Goal: Task Accomplishment & Management: Manage account settings

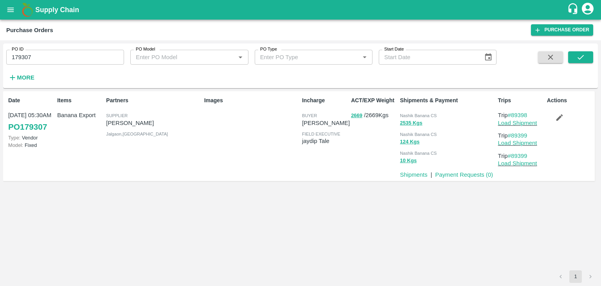
click at [64, 57] on input "179307" at bounding box center [65, 57] width 118 height 15
paste input "text"
click at [64, 57] on input "179307" at bounding box center [65, 57] width 118 height 15
type input "179271"
click at [589, 56] on button "submit" at bounding box center [580, 57] width 25 height 12
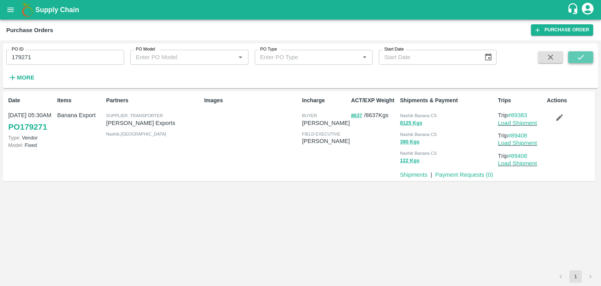
click at [589, 58] on button "submit" at bounding box center [580, 57] width 25 height 12
click at [518, 125] on link "Load Shipment" at bounding box center [517, 123] width 39 height 6
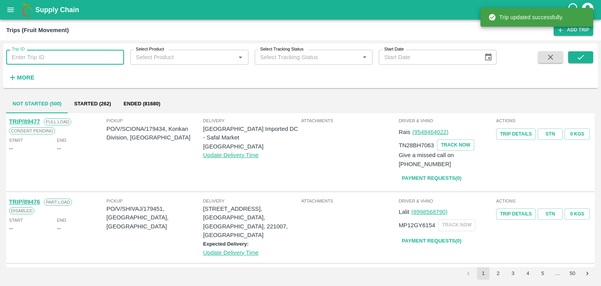
click at [77, 52] on input "Trip ID" at bounding box center [65, 57] width 118 height 15
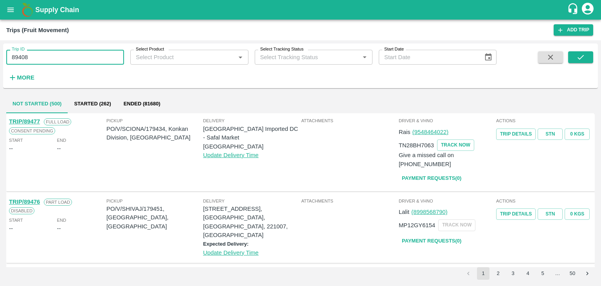
type input "89408"
drag, startPoint x: 594, startPoint y: 54, endPoint x: 589, endPoint y: 54, distance: 5.9
click at [589, 54] on div "Trip ID 89408 Trip ID Select Product Select Product   * Select Tracking Status …" at bounding box center [300, 66] width 595 height 38
click at [589, 54] on button "submit" at bounding box center [580, 57] width 25 height 12
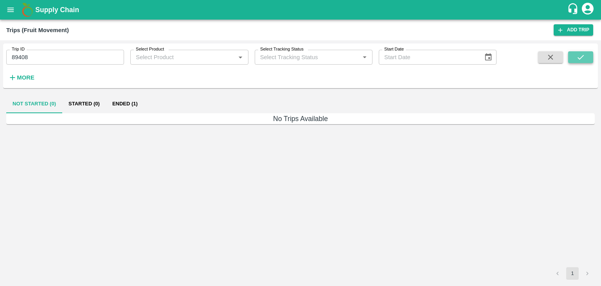
click at [589, 54] on button "submit" at bounding box center [580, 57] width 25 height 12
click at [138, 108] on button "Ended (1)" at bounding box center [125, 103] width 38 height 19
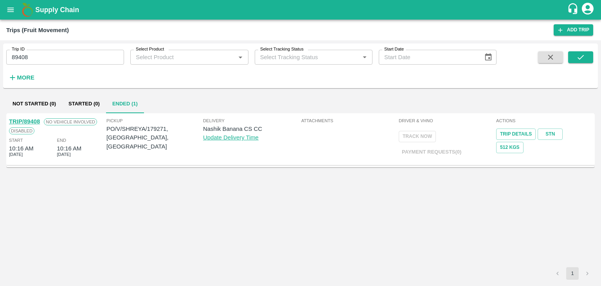
click at [33, 122] on link "TRIP/89408" at bounding box center [24, 121] width 31 height 6
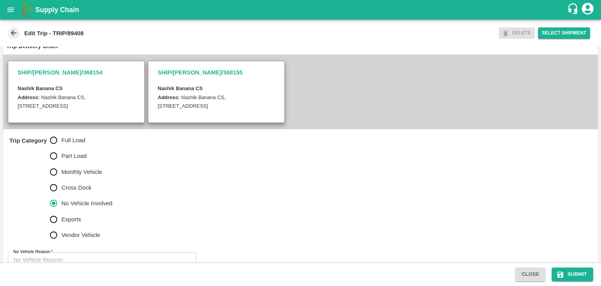
scroll to position [192, 0]
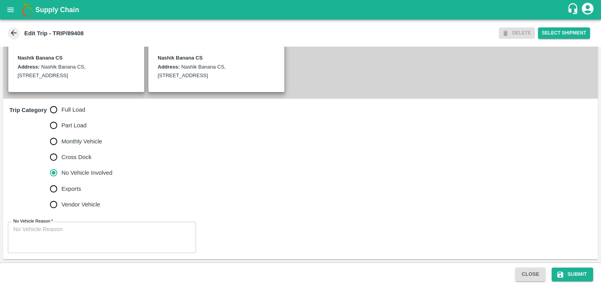
click at [77, 108] on span "Full Load" at bounding box center [73, 109] width 24 height 9
click at [61, 108] on input "Full Load" at bounding box center [54, 110] width 16 height 16
radio input "true"
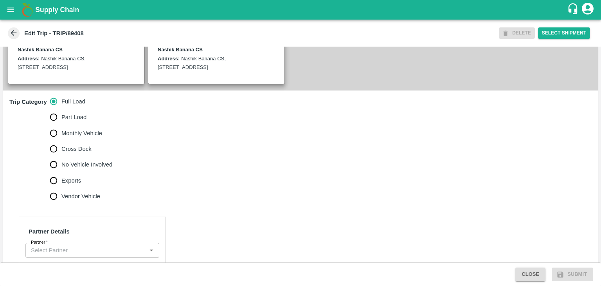
scroll to position [313, 0]
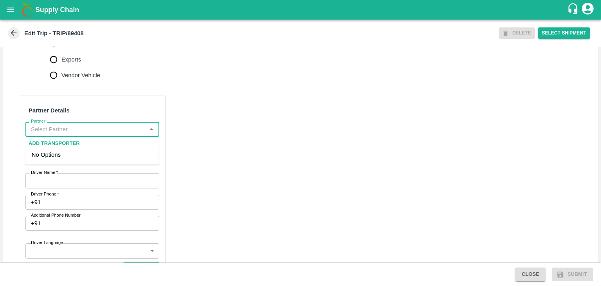
click at [85, 134] on input "Partner   *" at bounding box center [86, 129] width 116 height 10
click at [85, 155] on div "Nitin Rasal ( Bhairavnath Transport )-Deulgaon, Pune-9860466997(Transporter)" at bounding box center [92, 163] width 121 height 26
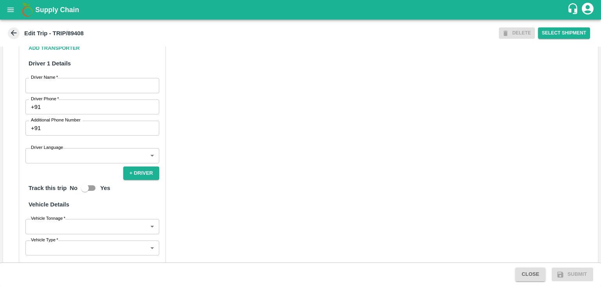
scroll to position [409, 0]
type input "Nitin Rasal ( Bhairavnath Transport )-Deulgaon, Pune-9860466997(Transporter)"
click at [55, 92] on input "Driver Name   *" at bounding box center [92, 84] width 134 height 15
type input "Godase"
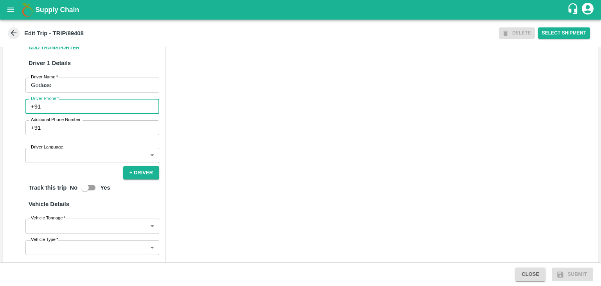
click at [76, 114] on input "Driver Phone   *" at bounding box center [101, 106] width 115 height 15
type input "9975280177"
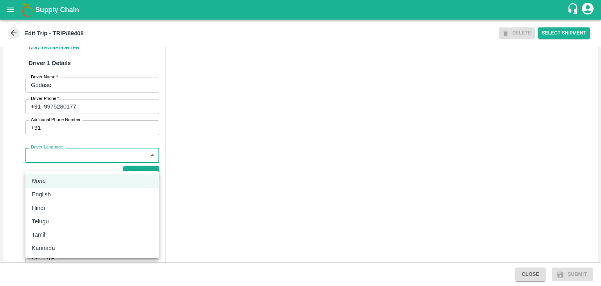
click at [69, 168] on body "Supply Chain Edit Trip - TRIP/89408 DELETE Select Shipment Trip Details Trip Ty…" at bounding box center [300, 143] width 601 height 286
click at [53, 207] on div "Hindi" at bounding box center [92, 208] width 121 height 9
type input "hi"
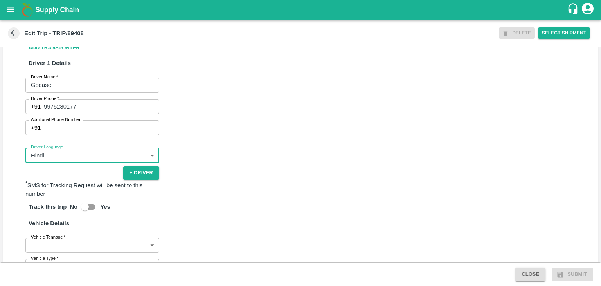
scroll to position [542, 0]
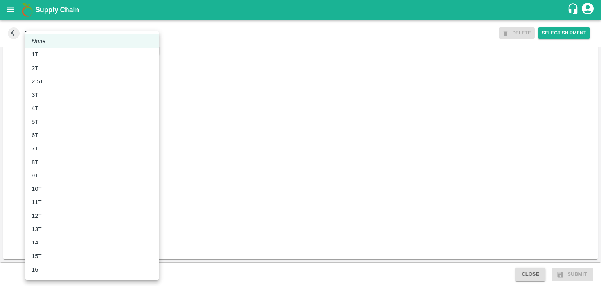
click at [34, 121] on body "Supply Chain Edit Trip - TRIP/89408 DELETE Select Shipment Trip Details Trip Ty…" at bounding box center [300, 143] width 601 height 286
click at [58, 140] on li "6T" at bounding box center [91, 134] width 133 height 13
type input "6000"
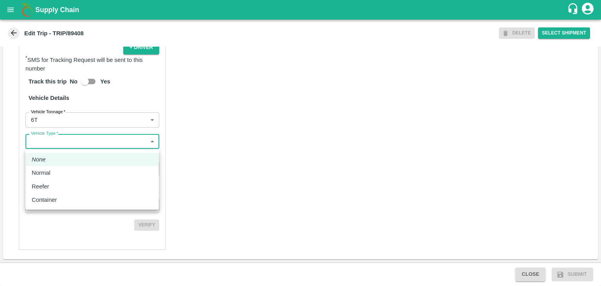
drag, startPoint x: 78, startPoint y: 141, endPoint x: 64, endPoint y: 179, distance: 40.6
click at [64, 179] on body "Supply Chain Edit Trip - TRIP/89408 DELETE Select Shipment Trip Details Trip Ty…" at bounding box center [300, 143] width 601 height 286
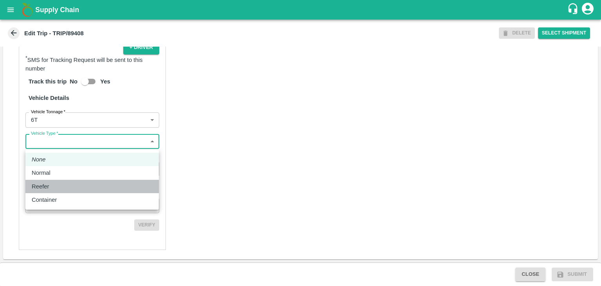
click at [64, 180] on li "Reefer" at bounding box center [91, 186] width 133 height 13
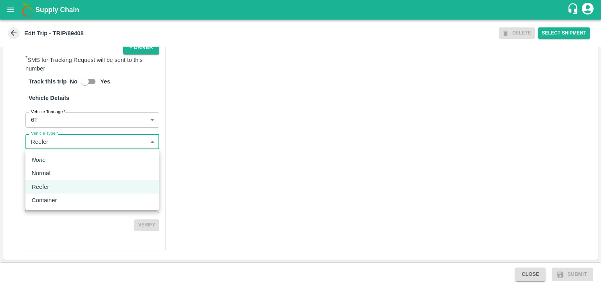
click at [66, 141] on body "Supply Chain Edit Trip - TRIP/89408 DELETE Select Shipment Trip Details Trip Ty…" at bounding box center [300, 143] width 601 height 286
click at [62, 178] on li "Normal" at bounding box center [91, 172] width 133 height 13
type input "Normal"
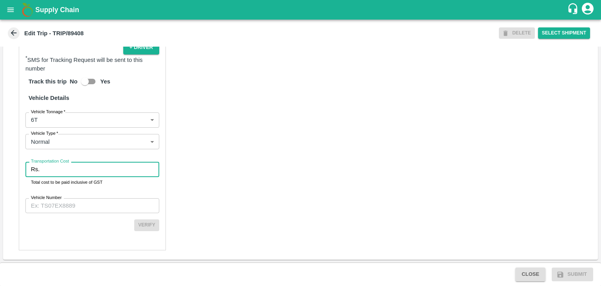
click at [71, 174] on input "Transportation Cost" at bounding box center [101, 169] width 117 height 15
type input "1"
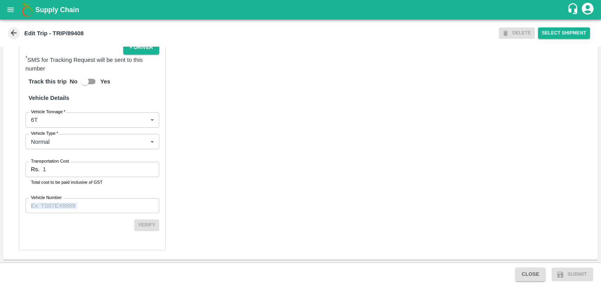
drag, startPoint x: 101, startPoint y: 214, endPoint x: 99, endPoint y: 206, distance: 8.1
click at [99, 206] on div "Partner Details Partner   * Partner Add Transporter Driver 1 Details Driver Nam…" at bounding box center [92, 62] width 147 height 375
click at [99, 206] on input "Vehicle Number" at bounding box center [92, 205] width 134 height 15
type input "MH12HD0431"
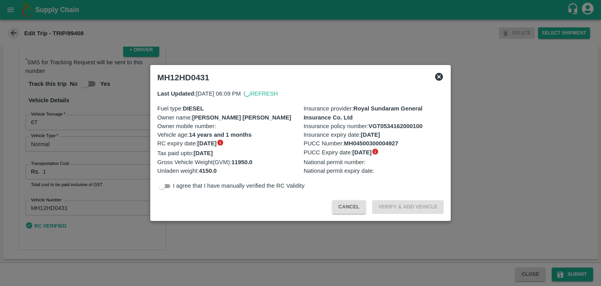
scroll to position [540, 0]
drag, startPoint x: 306, startPoint y: 268, endPoint x: 568, endPoint y: 268, distance: 261.8
click at [568, 268] on div at bounding box center [300, 143] width 601 height 286
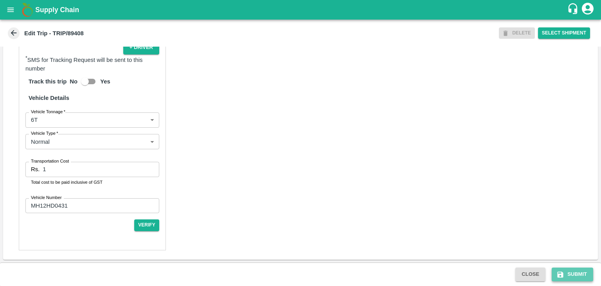
drag, startPoint x: 568, startPoint y: 268, endPoint x: 582, endPoint y: 272, distance: 13.9
click at [582, 272] on button "Submit" at bounding box center [572, 274] width 41 height 14
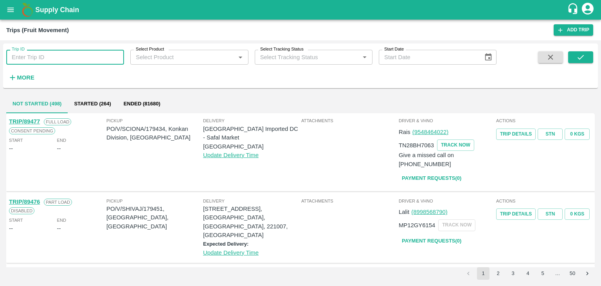
click at [58, 59] on input "Trip ID" at bounding box center [65, 57] width 118 height 15
type input "89408"
click at [581, 59] on icon "submit" at bounding box center [580, 57] width 9 height 9
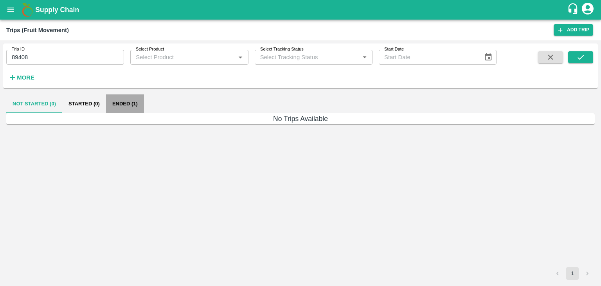
click at [137, 104] on button "Ended (1)" at bounding box center [125, 103] width 38 height 19
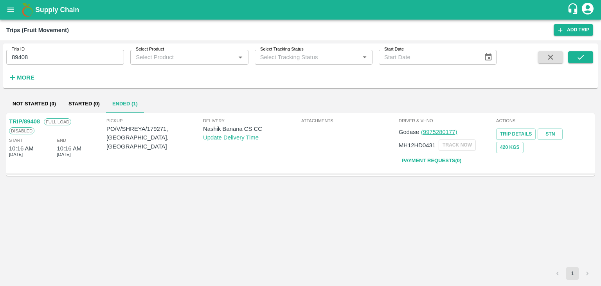
click at [27, 119] on link "TRIP/89408" at bounding box center [24, 121] width 31 height 6
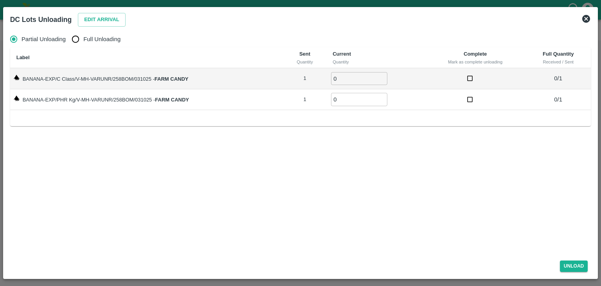
click at [587, 18] on icon at bounding box center [586, 18] width 9 height 9
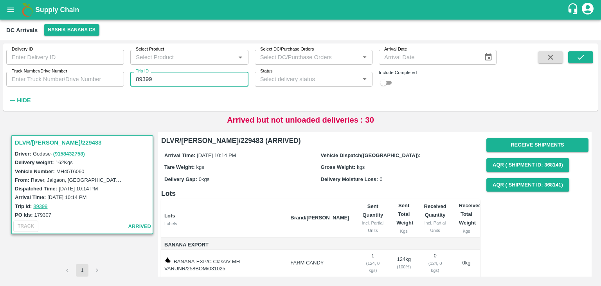
click at [159, 82] on input "89399" at bounding box center [189, 79] width 118 height 15
type input "89408"
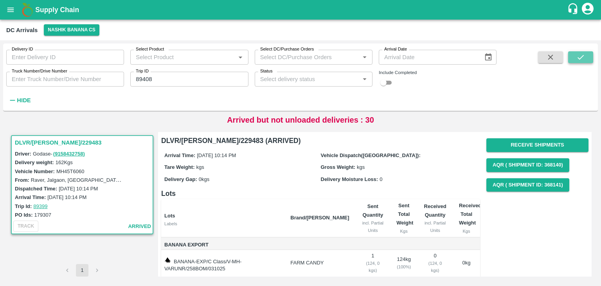
click at [586, 55] on button "submit" at bounding box center [580, 57] width 25 height 12
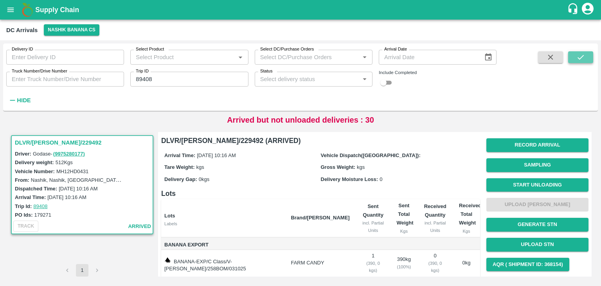
click at [586, 55] on button "submit" at bounding box center [580, 57] width 25 height 12
click at [537, 180] on button "Start Unloading" at bounding box center [537, 185] width 102 height 14
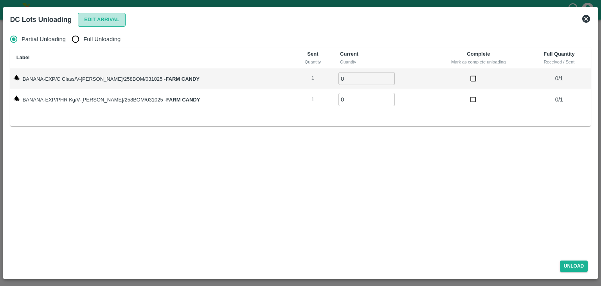
click at [101, 17] on button "Edit Arrival" at bounding box center [102, 20] width 48 height 14
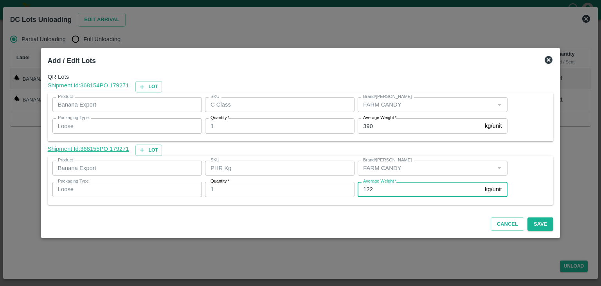
click at [405, 193] on input "122" at bounding box center [420, 189] width 124 height 15
type input "1"
type input "30"
click at [533, 222] on button "Save" at bounding box center [541, 224] width 26 height 14
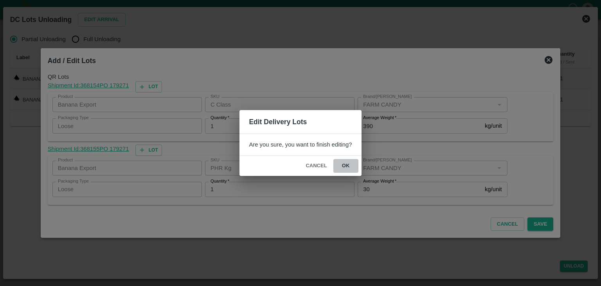
click at [339, 162] on button "ok" at bounding box center [345, 166] width 25 height 14
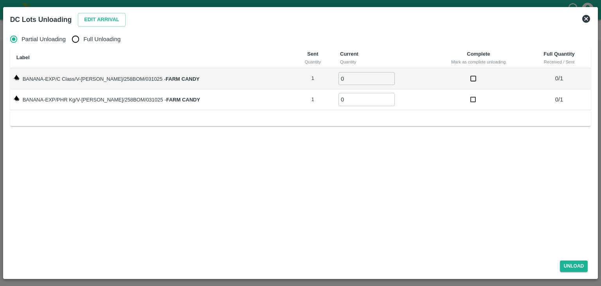
click at [587, 18] on icon at bounding box center [586, 19] width 8 height 8
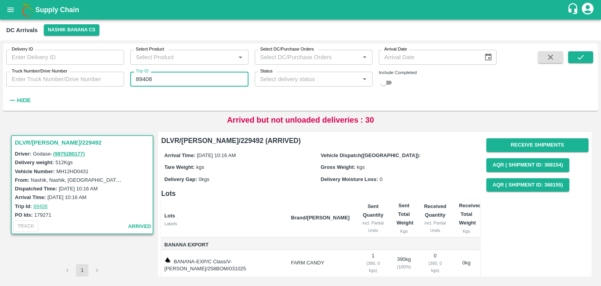
click at [177, 75] on input "89408" at bounding box center [189, 79] width 118 height 15
type input "89404"
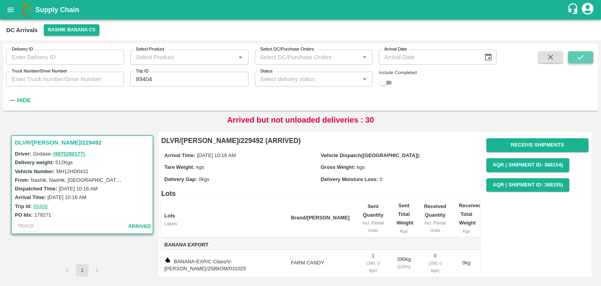
click at [580, 57] on icon "submit" at bounding box center [580, 57] width 9 height 9
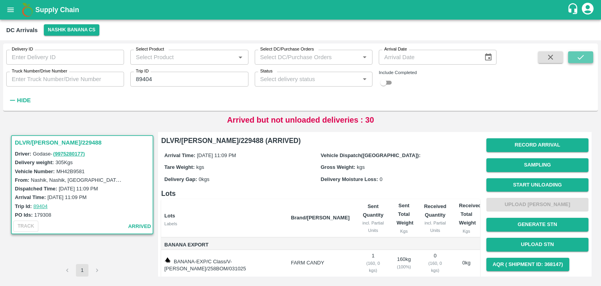
click at [580, 57] on icon "submit" at bounding box center [580, 57] width 9 height 9
click at [546, 181] on button "Start Unloading" at bounding box center [537, 185] width 102 height 14
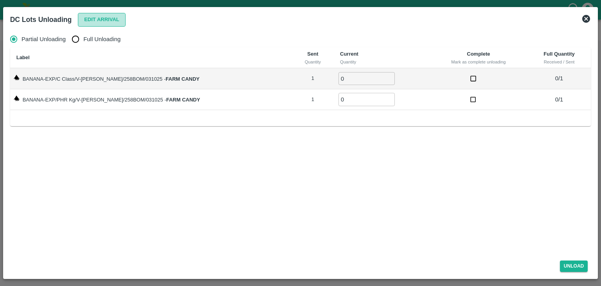
click at [116, 18] on button "Edit Arrival" at bounding box center [102, 20] width 48 height 14
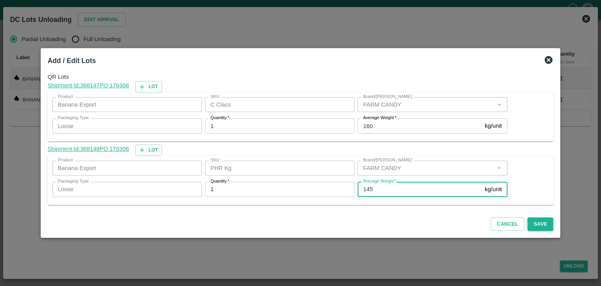
click at [382, 191] on input "145" at bounding box center [420, 189] width 124 height 15
type input "1"
type input "22"
click at [537, 223] on button "Save" at bounding box center [541, 224] width 26 height 14
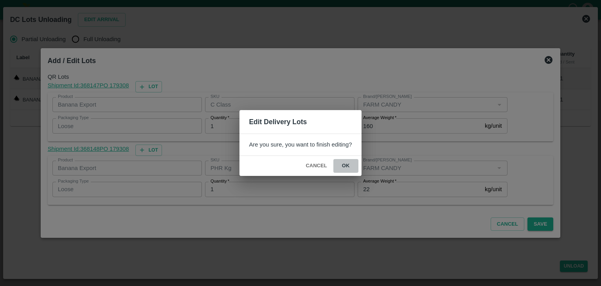
click at [351, 165] on button "ok" at bounding box center [345, 166] width 25 height 14
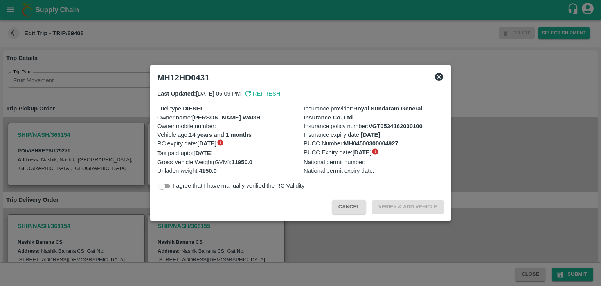
click at [319, 237] on div at bounding box center [300, 143] width 601 height 286
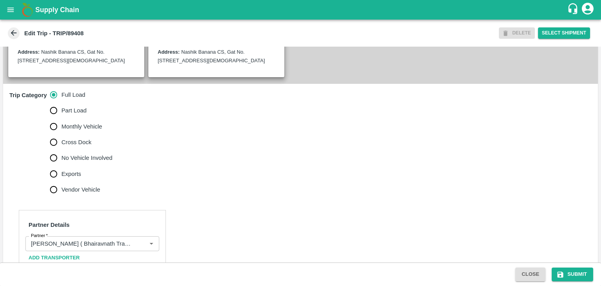
scroll to position [254, 0]
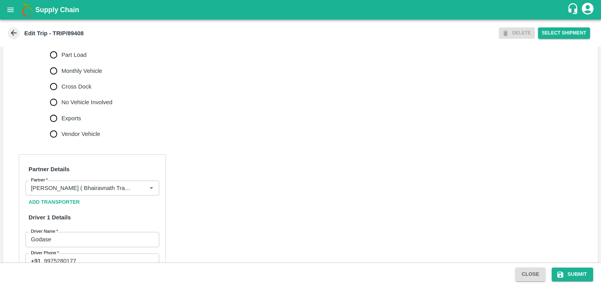
click at [83, 106] on span "No Vehicle Involved" at bounding box center [86, 102] width 51 height 9
click at [61, 110] on input "No Vehicle Involved" at bounding box center [54, 102] width 16 height 16
radio input "true"
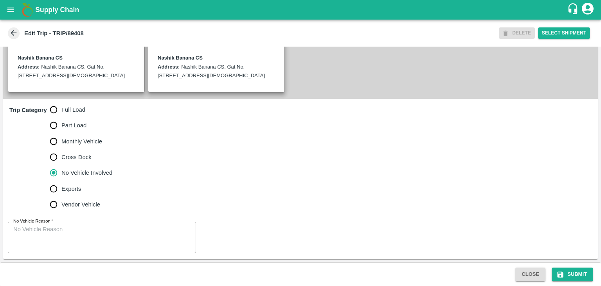
scroll to position [192, 0]
drag, startPoint x: 117, startPoint y: 215, endPoint x: 124, endPoint y: 231, distance: 17.2
click at [124, 231] on div "No Vehicle Reason   * x No Vehicle Reason" at bounding box center [300, 237] width 595 height 44
click at [124, 231] on textarea "No Vehicle Reason   *" at bounding box center [101, 237] width 177 height 25
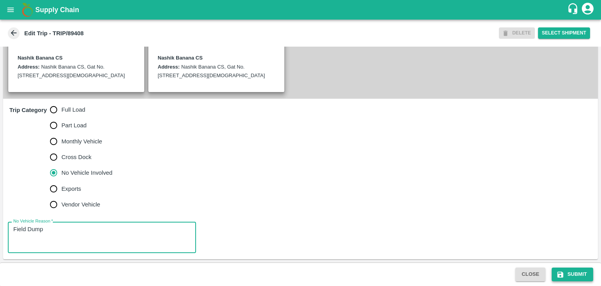
type textarea "Field Dump"
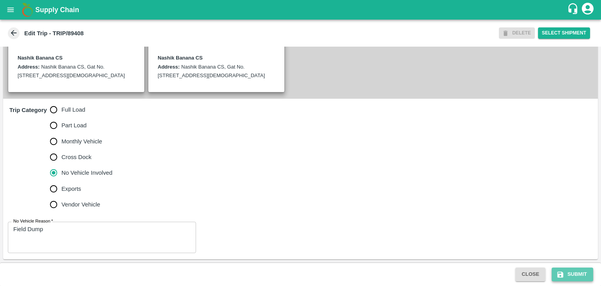
click at [578, 276] on button "Submit" at bounding box center [572, 274] width 41 height 14
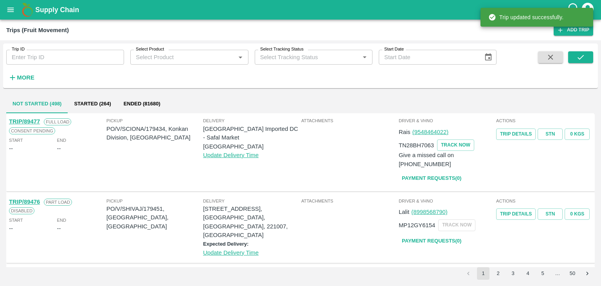
click at [74, 59] on input "Trip ID" at bounding box center [65, 57] width 118 height 15
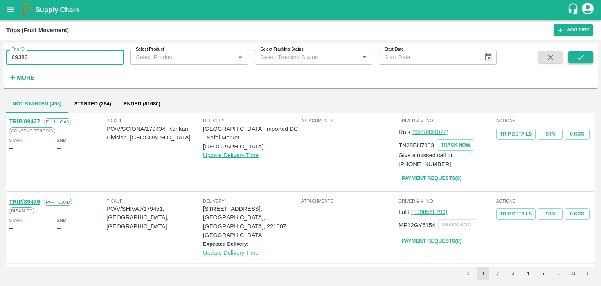
type input "89383"
click at [571, 58] on button "submit" at bounding box center [580, 57] width 25 height 12
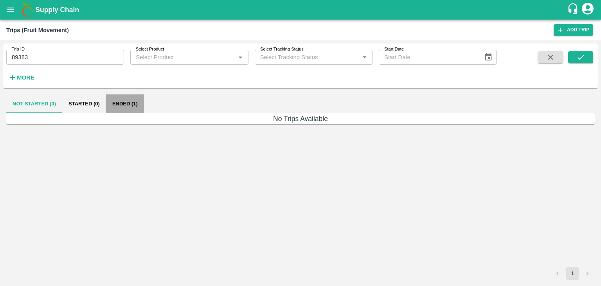
click at [125, 99] on button "Ended (1)" at bounding box center [125, 103] width 38 height 19
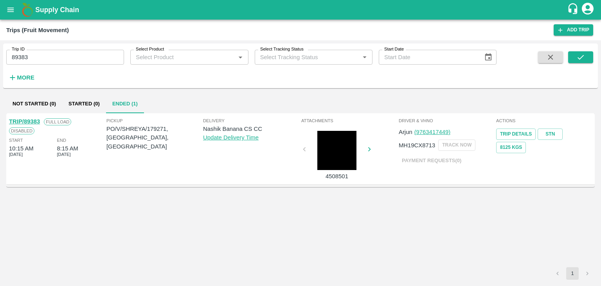
click at [27, 123] on link "TRIP/89383" at bounding box center [24, 121] width 31 height 6
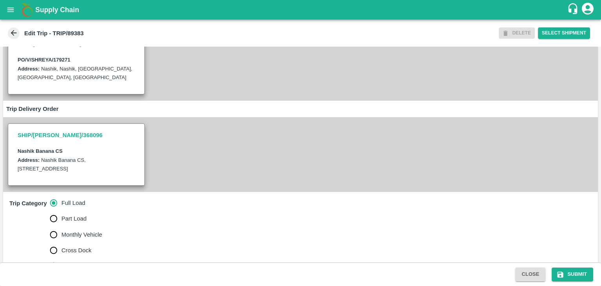
scroll to position [301, 0]
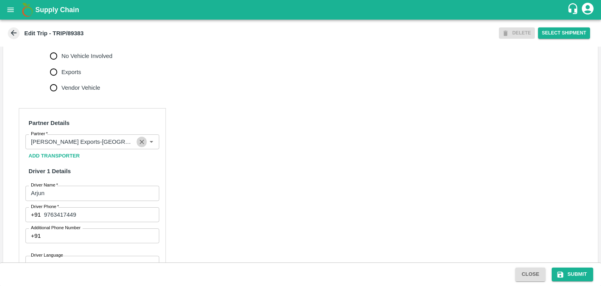
click at [142, 146] on icon "Clear" at bounding box center [141, 141] width 7 height 7
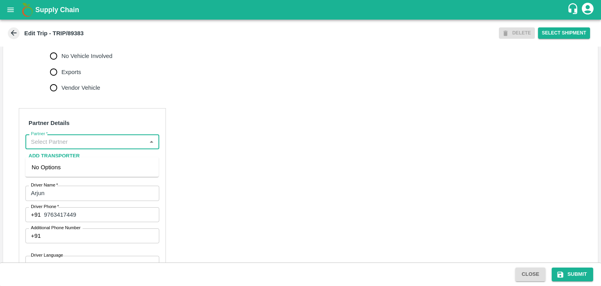
click at [133, 147] on input "Partner   *" at bounding box center [86, 142] width 116 height 10
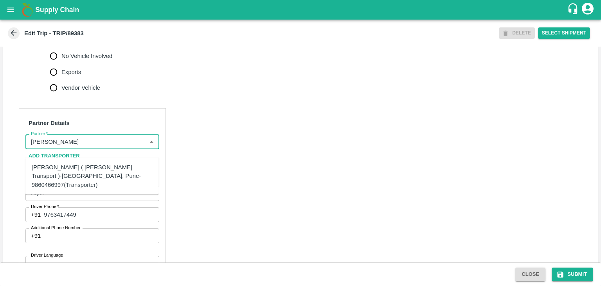
click at [83, 163] on div "[PERSON_NAME] ( [PERSON_NAME] Transport )-[GEOGRAPHIC_DATA], Pune-9860466997(Tr…" at bounding box center [92, 176] width 121 height 26
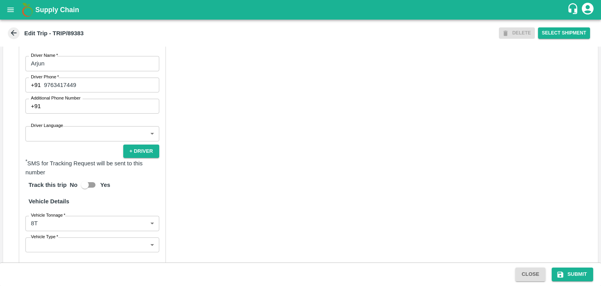
scroll to position [440, 0]
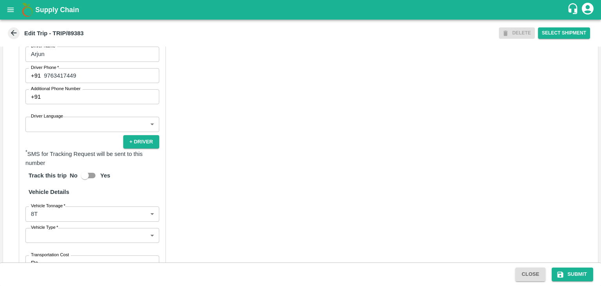
type input "Nitin Rasal ( Bhairavnath Transport )-Deulgaon, Pune-9860466997(Transporter)"
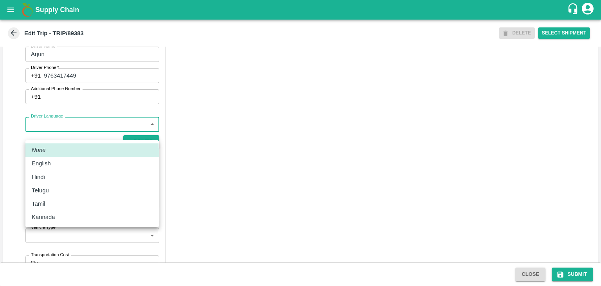
click at [65, 133] on body "Supply Chain Edit Trip - TRIP/89383 DELETE Select Shipment Trip Details Trip Ty…" at bounding box center [300, 143] width 601 height 286
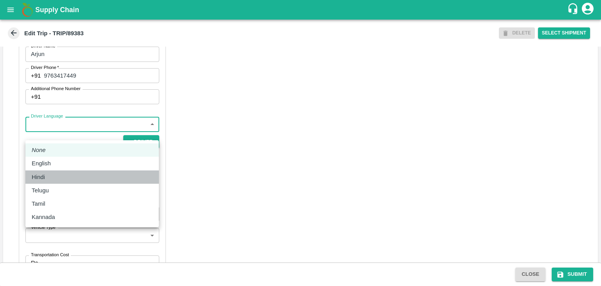
click at [52, 176] on div "Hindi" at bounding box center [92, 177] width 121 height 9
type input "hi"
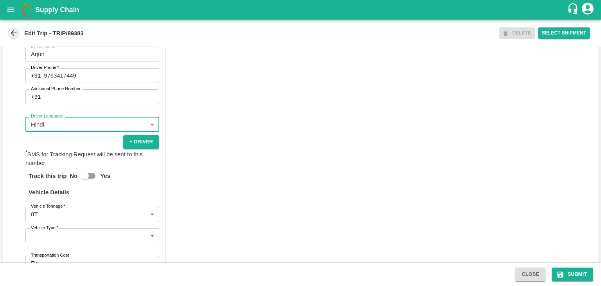
scroll to position [549, 0]
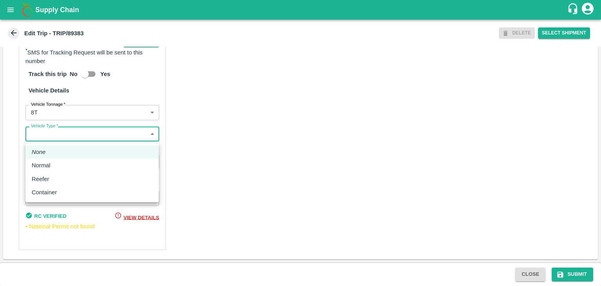
click at [44, 133] on body "Supply Chain Edit Trip - TRIP/89383 DELETE Select Shipment Trip Details Trip Ty…" at bounding box center [300, 143] width 601 height 286
click at [53, 162] on div "Normal" at bounding box center [43, 165] width 23 height 9
type input "Normal"
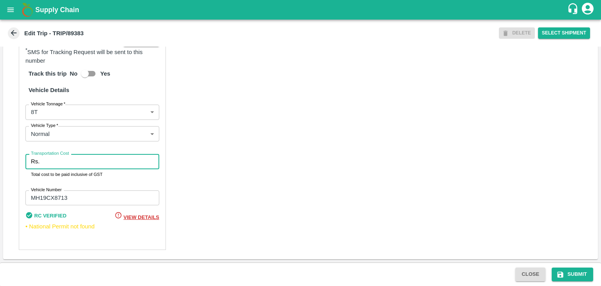
click at [64, 162] on input "Transportation Cost" at bounding box center [101, 161] width 117 height 15
type input "10000"
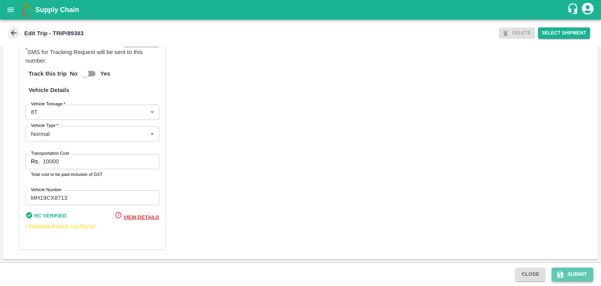
click at [587, 270] on button "Submit" at bounding box center [572, 274] width 41 height 14
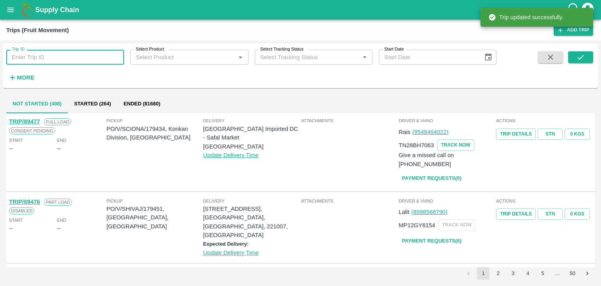
click at [85, 55] on input "Trip ID" at bounding box center [65, 57] width 118 height 15
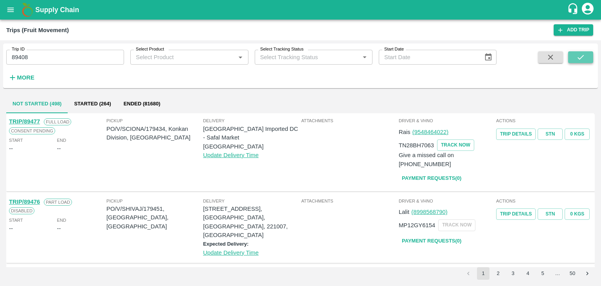
click at [577, 54] on icon "submit" at bounding box center [580, 57] width 9 height 9
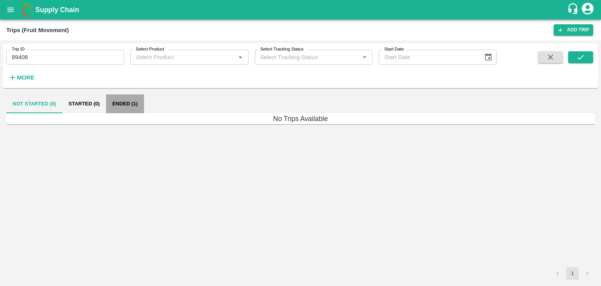
click at [126, 105] on button "Ended (1)" at bounding box center [125, 103] width 38 height 19
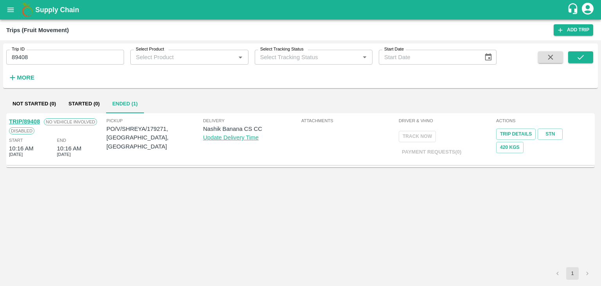
click at [30, 119] on link "TRIP/89408" at bounding box center [24, 121] width 31 height 6
click at [77, 60] on input "89408" at bounding box center [65, 57] width 118 height 15
click at [40, 56] on input "89408" at bounding box center [65, 57] width 118 height 15
type input "89404"
click at [593, 58] on button "submit" at bounding box center [580, 57] width 25 height 12
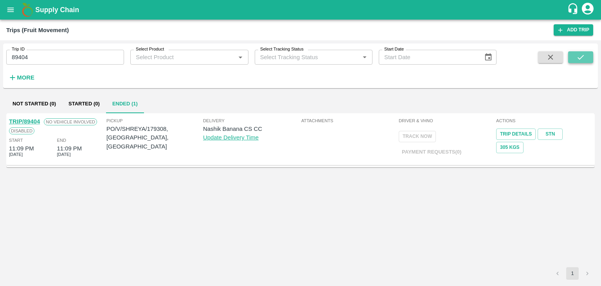
click at [593, 58] on button "submit" at bounding box center [580, 57] width 25 height 12
click at [29, 117] on div "TRIP/89404" at bounding box center [24, 121] width 31 height 9
click at [30, 119] on link "TRIP/89404" at bounding box center [24, 121] width 31 height 6
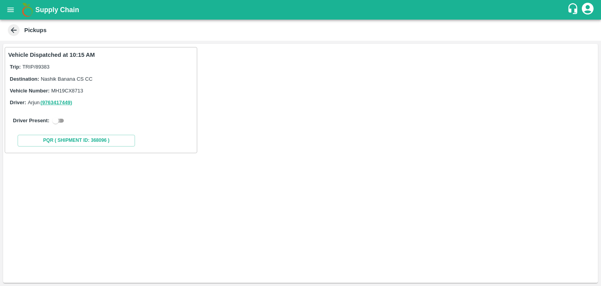
click at [66, 121] on input "checkbox" at bounding box center [55, 120] width 28 height 9
checkbox input "true"
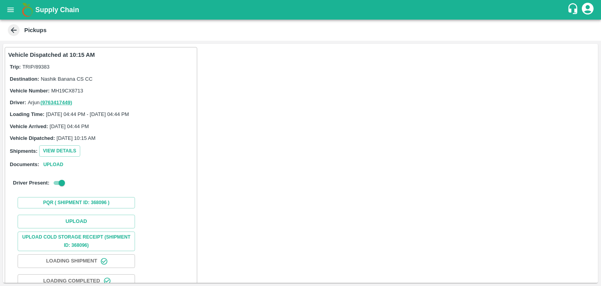
click at [107, 213] on div "Upload Upload Cold Storage Receipt (SHIPMENT ID: 368096) Loading Shipment Loadi…" at bounding box center [101, 270] width 186 height 119
click at [110, 217] on button "Upload" at bounding box center [76, 221] width 117 height 14
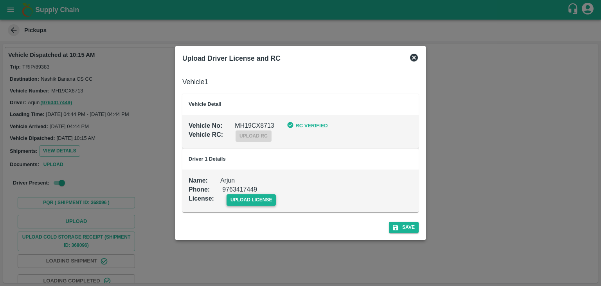
drag, startPoint x: 259, startPoint y: 208, endPoint x: 268, endPoint y: 201, distance: 11.4
click at [268, 201] on td "Name : Arjun Phone : 9763417449 License : upload license" at bounding box center [300, 191] width 236 height 42
click at [268, 201] on span "upload license" at bounding box center [252, 199] width 50 height 11
click at [0, 0] on input "upload license" at bounding box center [0, 0] width 0 height 0
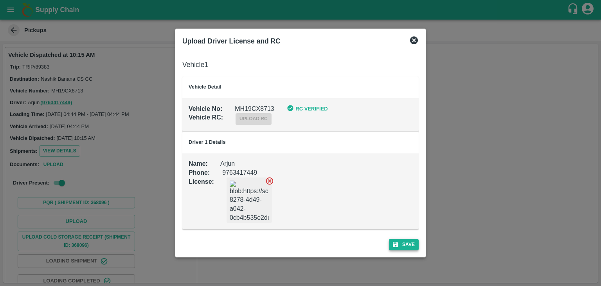
drag, startPoint x: 402, startPoint y: 238, endPoint x: 411, endPoint y: 245, distance: 11.1
click at [411, 245] on div "Save" at bounding box center [300, 242] width 243 height 21
click at [411, 245] on button "Save" at bounding box center [404, 244] width 30 height 11
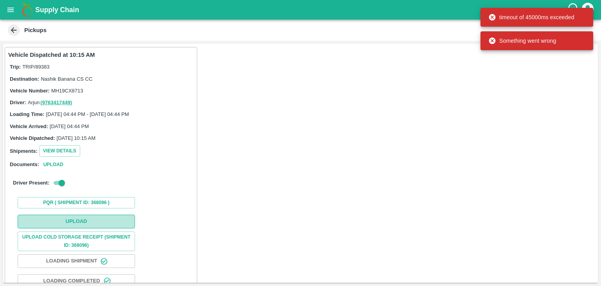
click at [100, 221] on button "Upload" at bounding box center [76, 221] width 117 height 14
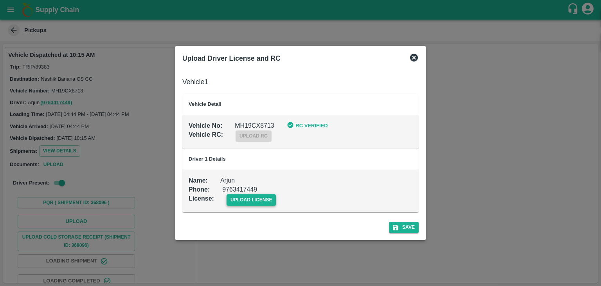
click at [245, 196] on span "upload license" at bounding box center [252, 199] width 50 height 11
click at [0, 0] on input "upload license" at bounding box center [0, 0] width 0 height 0
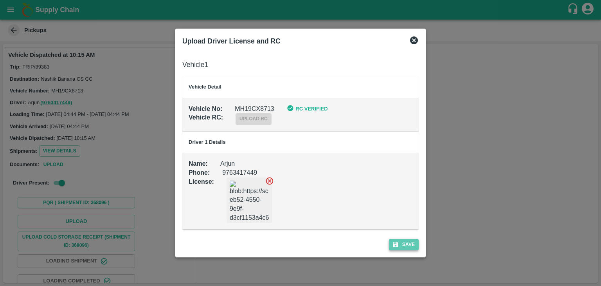
click at [412, 242] on button "Save" at bounding box center [404, 244] width 30 height 11
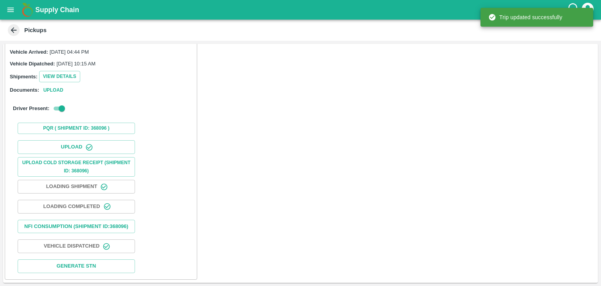
scroll to position [81, 0]
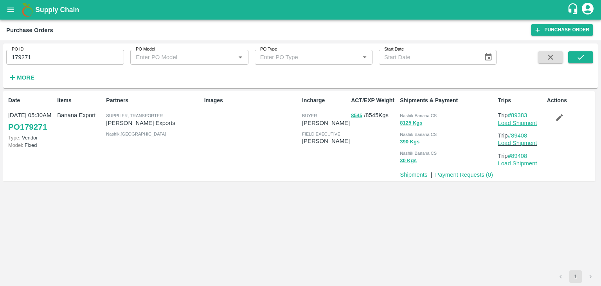
click at [524, 122] on link "Load Shipment" at bounding box center [517, 123] width 39 height 6
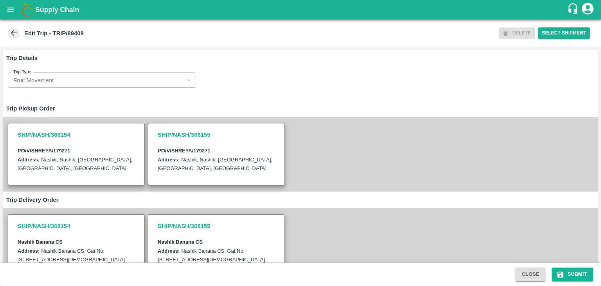
scroll to position [192, 0]
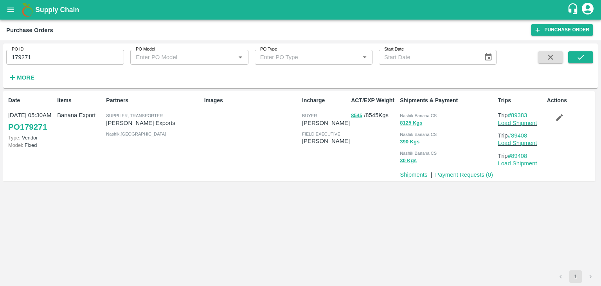
click at [556, 112] on button "button" at bounding box center [559, 117] width 25 height 13
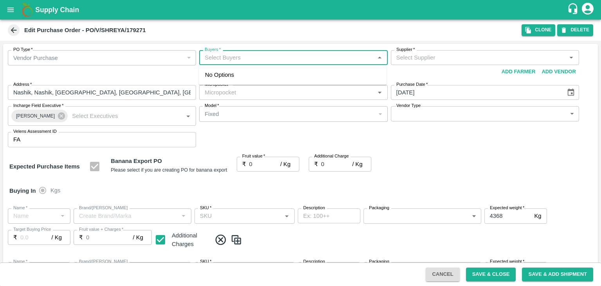
click at [241, 59] on input "Buyers   *" at bounding box center [287, 57] width 171 height 10
type input "Aji"
type input "Shreyansh Exports-undefined"
type input "172-Savda"
type input "Banana Export"
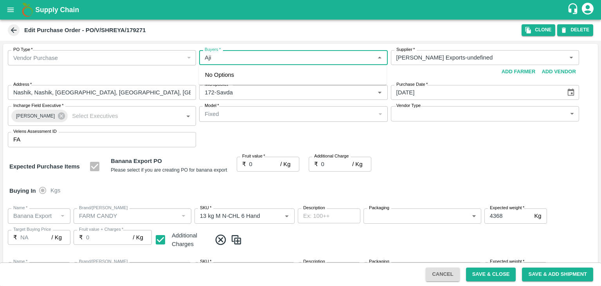
type input "FARM CANDY"
type input "13 kg M N-CHL 6 Hand"
type input "NA"
type input "Banana Export"
type input "FARM CANDY"
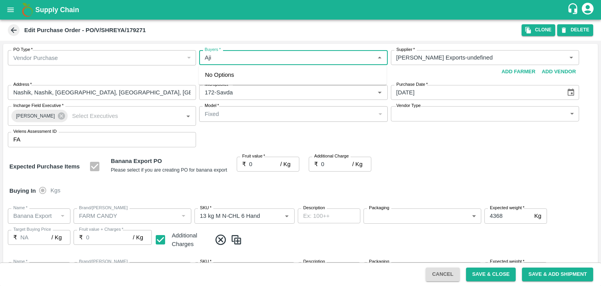
type input "13 kg M N-CHL 8 Hand"
type input "NA"
type input "Banana Export"
type input "FARM CANDY"
type input "13 kg M N-CHL CL"
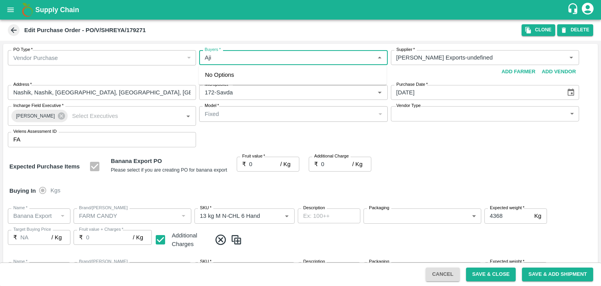
type input "NA"
type input "Banana Export"
type input "FARM CANDY"
type input "C Class"
type input "NA"
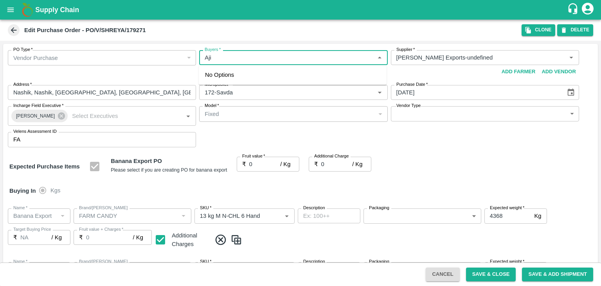
type input "Banana Export"
type input "FARM CANDY"
type input "PHR Kg"
type input "NA"
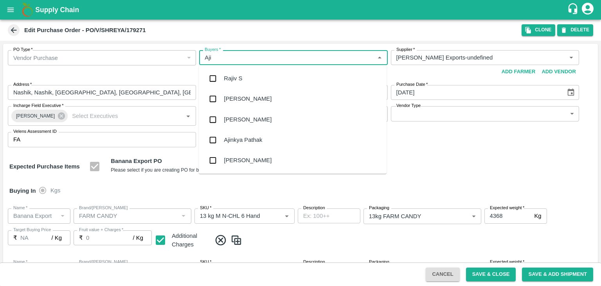
type input "Ajit"
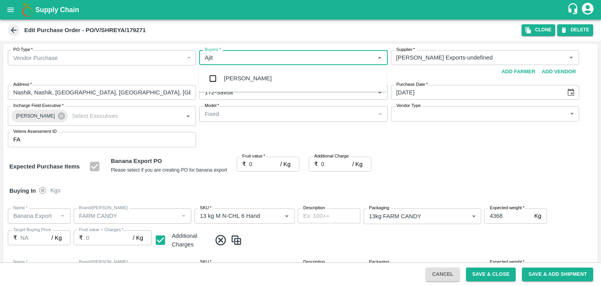
click at [241, 74] on div "Ajit Otari" at bounding box center [248, 78] width 48 height 9
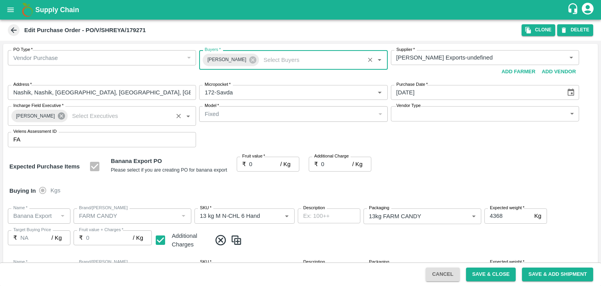
click at [58, 115] on icon at bounding box center [61, 116] width 9 height 9
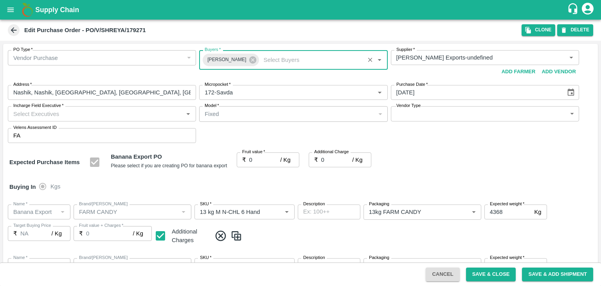
click at [85, 115] on input "Incharge Field Executive   *" at bounding box center [95, 113] width 171 height 10
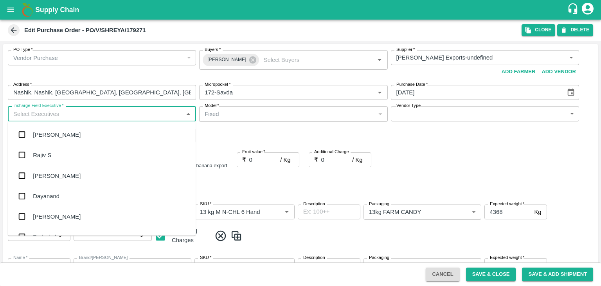
click at [85, 115] on input "Incharge Field Executive   *" at bounding box center [95, 113] width 171 height 10
type input "Jay"
click at [64, 174] on div "jaydip Tale" at bounding box center [102, 175] width 188 height 20
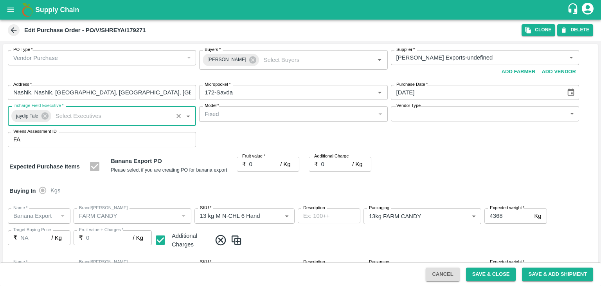
click at [409, 117] on body "Supply Chain Edit Purchase Order - PO/V/SHREYA/179271 Clone DELETE PO Type   * …" at bounding box center [300, 143] width 601 height 286
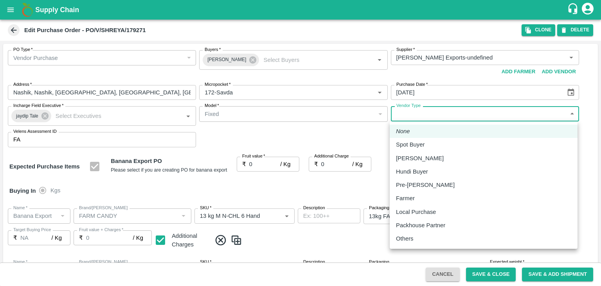
click at [412, 236] on p "Others" at bounding box center [405, 238] width 18 height 9
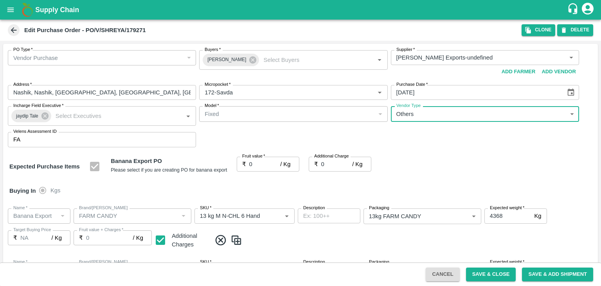
type input "OTHER"
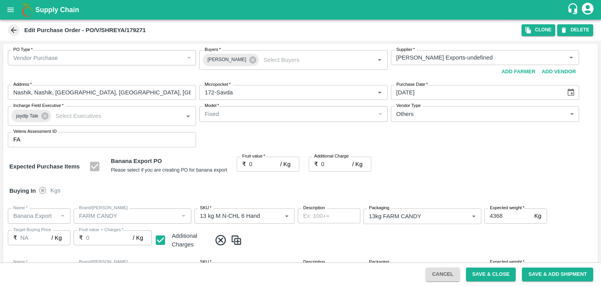
click at [258, 162] on div at bounding box center [300, 143] width 601 height 286
click at [265, 160] on input "0" at bounding box center [264, 164] width 31 height 15
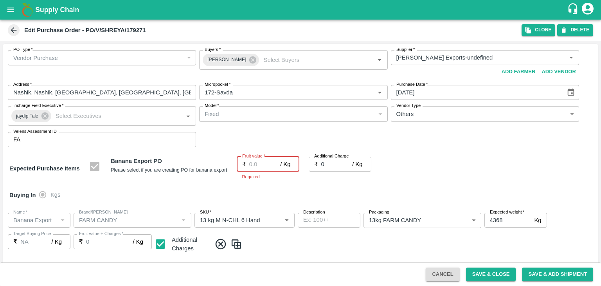
type input "1"
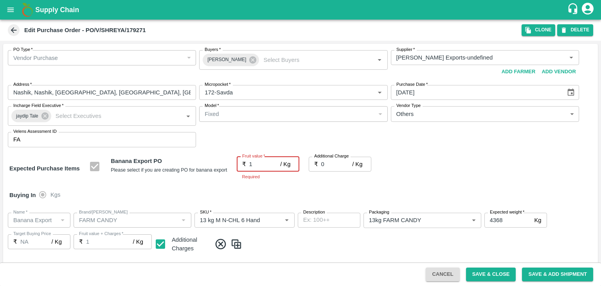
type input "1"
type input "19"
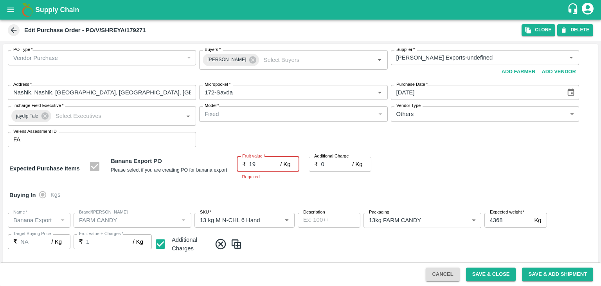
type input "19"
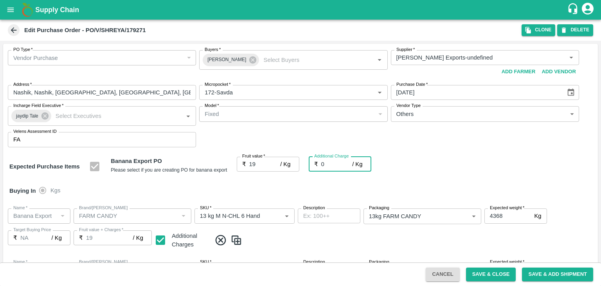
type input "2"
type input "21"
type input "2.7"
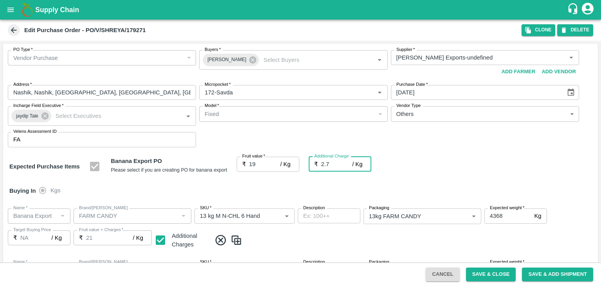
type input "21.7"
type input "2.75"
type input "21.75"
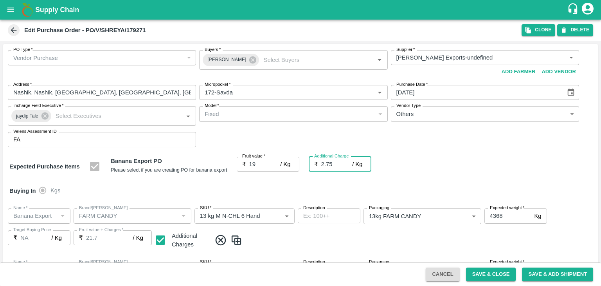
type input "21.75"
type input "2.75"
click at [283, 189] on div "Buying In Kgs" at bounding box center [300, 190] width 595 height 23
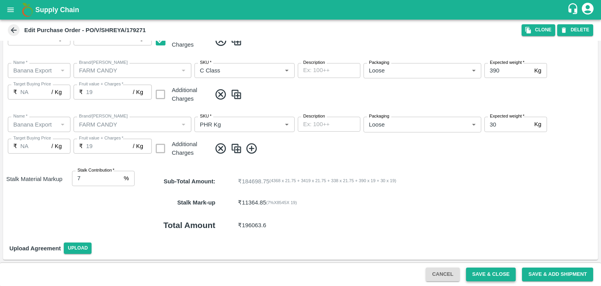
scroll to position [307, 0]
click at [499, 276] on button "Save & Close" at bounding box center [491, 274] width 50 height 14
click at [500, 276] on button "Save & Close" at bounding box center [491, 274] width 50 height 14
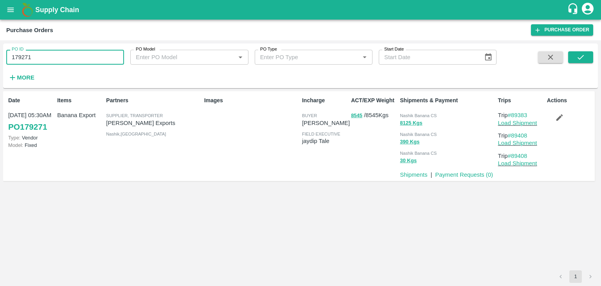
click at [69, 59] on input "179271" at bounding box center [65, 57] width 118 height 15
paste input "text"
type input "179308"
click at [591, 59] on button "submit" at bounding box center [580, 57] width 25 height 12
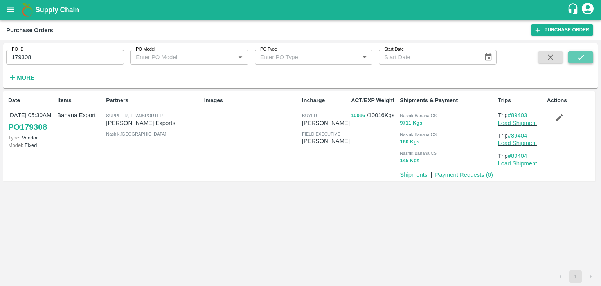
click at [575, 53] on button "submit" at bounding box center [580, 57] width 25 height 12
click at [526, 121] on link "Load Shipment" at bounding box center [517, 123] width 39 height 6
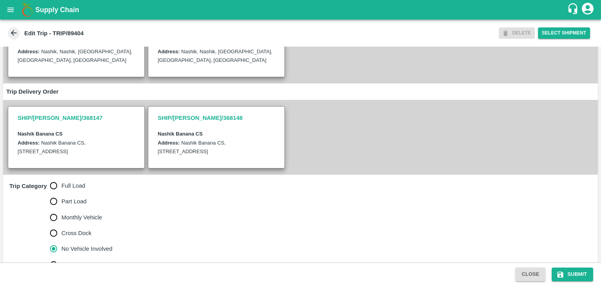
scroll to position [192, 0]
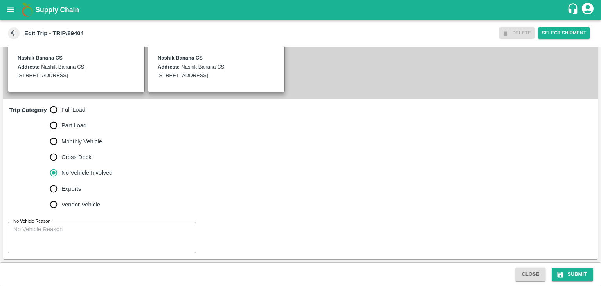
click at [64, 111] on span "Full Load" at bounding box center [73, 109] width 24 height 9
click at [61, 111] on input "Full Load" at bounding box center [54, 110] width 16 height 16
radio input "true"
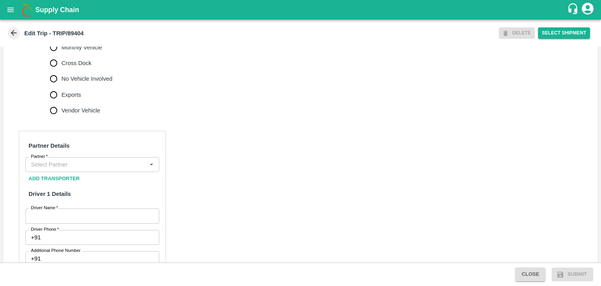
scroll to position [278, 0]
click at [94, 169] on input "Partner   *" at bounding box center [86, 164] width 116 height 10
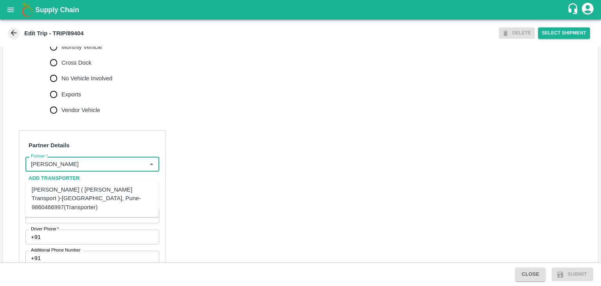
click at [110, 188] on div "[PERSON_NAME] ( [PERSON_NAME] Transport )-[GEOGRAPHIC_DATA], Pune-9860466997(Tr…" at bounding box center [92, 198] width 121 height 26
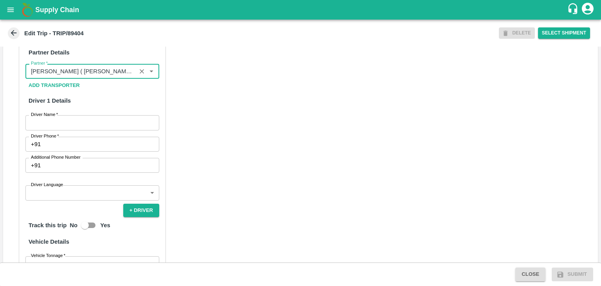
scroll to position [386, 0]
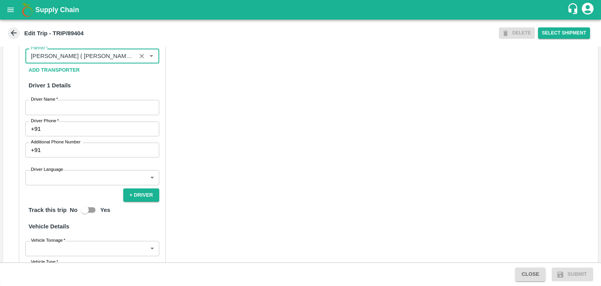
type input "[PERSON_NAME] ( [PERSON_NAME] Transport )-[GEOGRAPHIC_DATA], Pune-9860466997(Tr…"
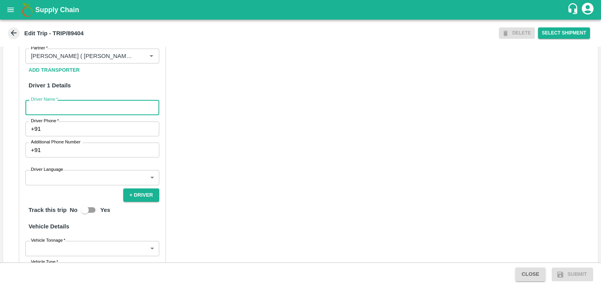
click at [44, 115] on input "Driver Name   *" at bounding box center [92, 107] width 134 height 15
type input "Godase"
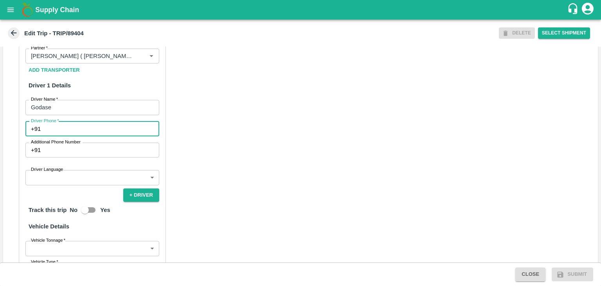
click at [61, 136] on input "Driver Phone   *" at bounding box center [101, 128] width 115 height 15
type input "9975280177"
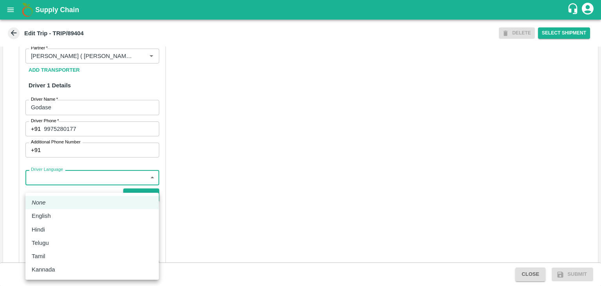
click at [64, 187] on body "Supply Chain Edit Trip - TRIP/89404 DELETE Select Shipment Trip Details Trip Ty…" at bounding box center [300, 143] width 601 height 286
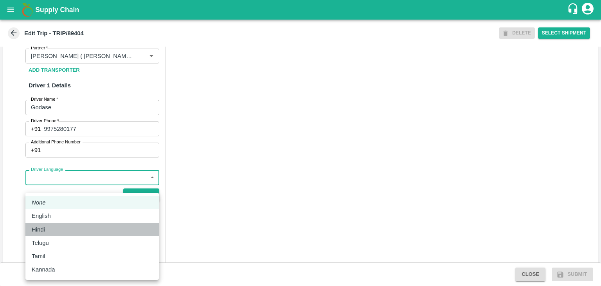
click at [55, 227] on div "Hindi" at bounding box center [92, 229] width 121 height 9
type input "hi"
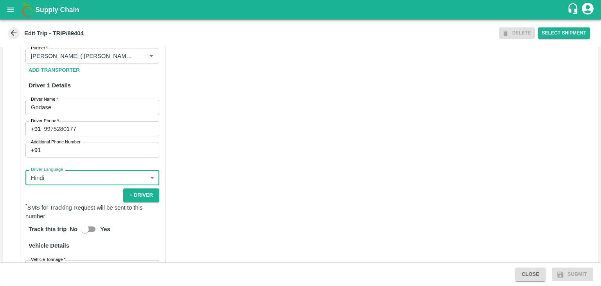
scroll to position [542, 0]
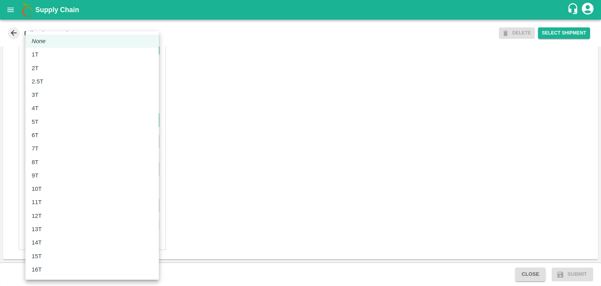
click at [54, 119] on body "Supply Chain Edit Trip - TRIP/89404 DELETE Select Shipment Trip Details Trip Ty…" at bounding box center [300, 143] width 601 height 286
click at [53, 160] on div "8T" at bounding box center [92, 162] width 121 height 9
type input "8000"
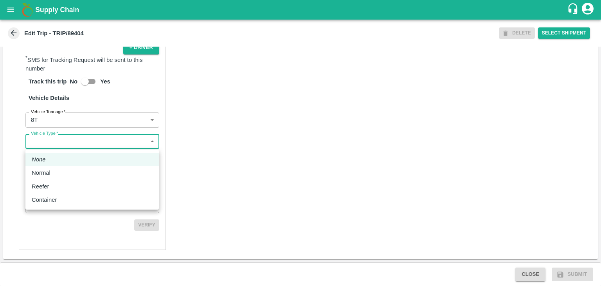
click at [83, 144] on body "Supply Chain Edit Trip - TRIP/89404 DELETE Select Shipment Trip Details Trip Ty…" at bounding box center [300, 143] width 601 height 286
click at [59, 171] on div "Normal" at bounding box center [92, 172] width 121 height 9
type input "Normal"
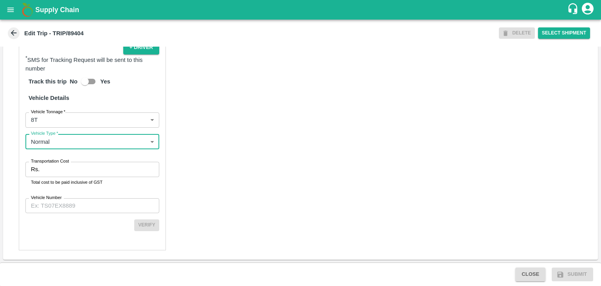
click at [74, 169] on input "Transportation Cost" at bounding box center [101, 169] width 117 height 15
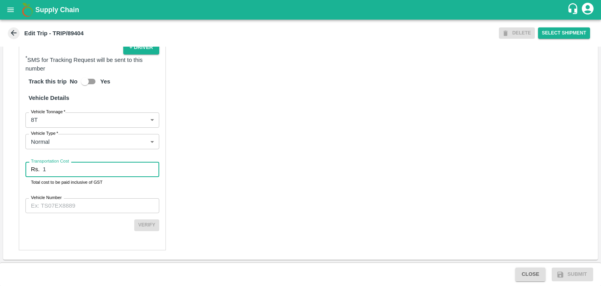
type input "1"
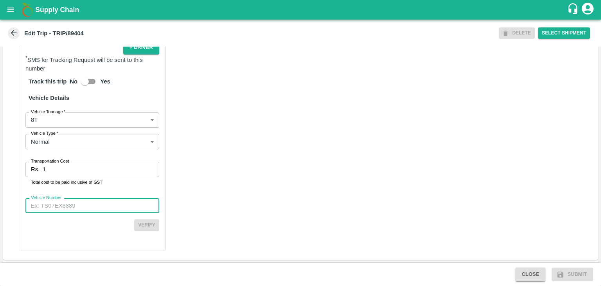
click at [94, 201] on input "Vehicle Number" at bounding box center [92, 205] width 134 height 15
type input "MH42B9581"
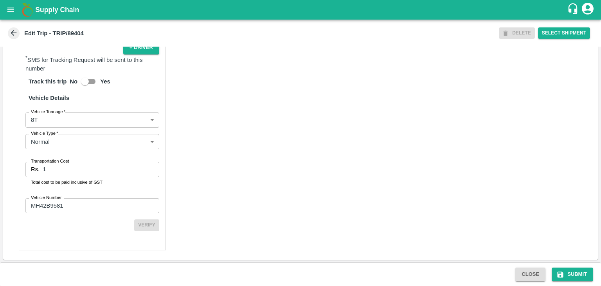
click at [343, 240] on div "Partner Details Partner   * Partner Add Transporter Driver 1 Details Driver Nam…" at bounding box center [300, 62] width 595 height 394
click at [580, 273] on button "Submit" at bounding box center [572, 274] width 41 height 14
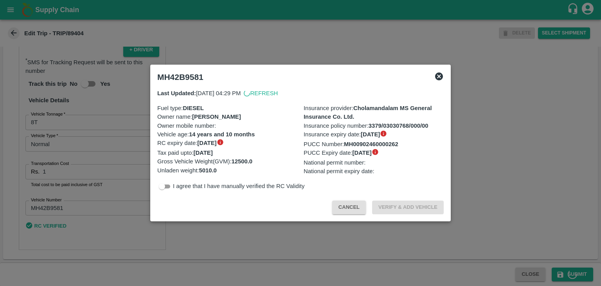
scroll to position [540, 0]
click at [436, 75] on icon at bounding box center [439, 76] width 8 height 8
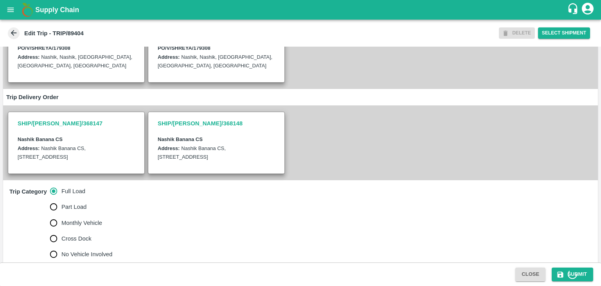
scroll to position [0, 0]
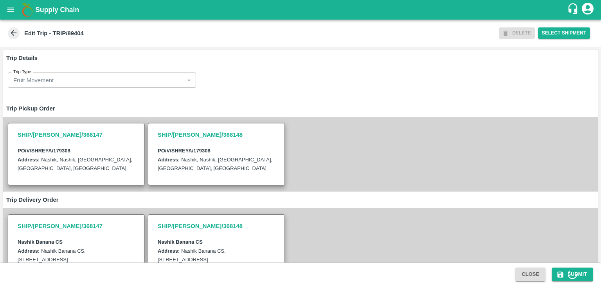
click at [11, 36] on icon at bounding box center [13, 33] width 9 height 9
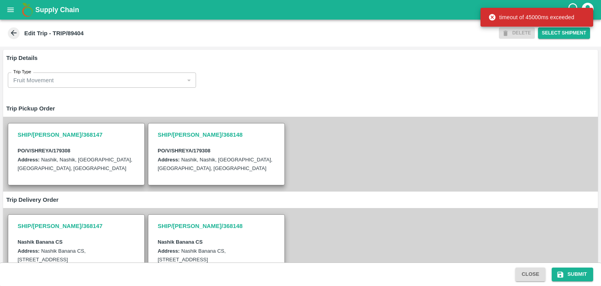
click at [12, 31] on icon at bounding box center [13, 33] width 9 height 9
click at [12, 9] on icon "open drawer" at bounding box center [10, 9] width 7 height 4
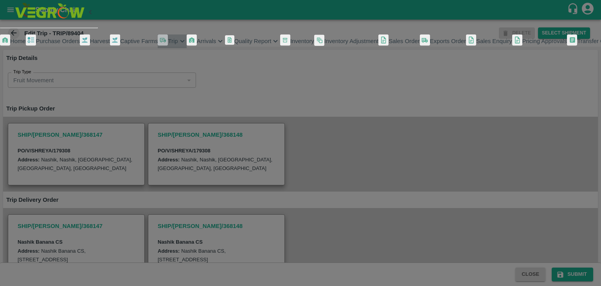
click at [158, 48] on div "Trip" at bounding box center [172, 41] width 29 height 14
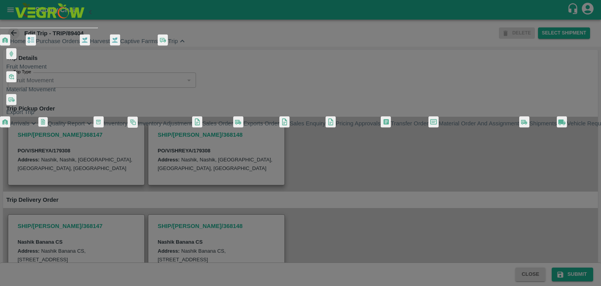
click at [47, 70] on span "Fruit Movement" at bounding box center [26, 66] width 40 height 6
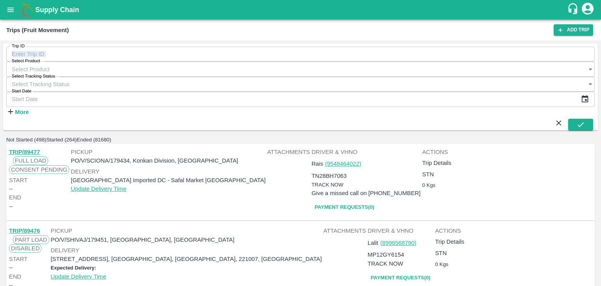
drag, startPoint x: 63, startPoint y: 65, endPoint x: 70, endPoint y: 57, distance: 10.5
click at [70, 57] on div "Trip ID Trip ID Select Product Select Product   * Select Tracking Status Select…" at bounding box center [300, 82] width 589 height 70
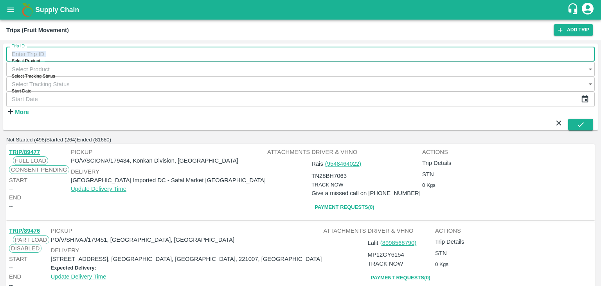
click at [70, 57] on input "Trip ID" at bounding box center [300, 54] width 589 height 15
type input "89404"
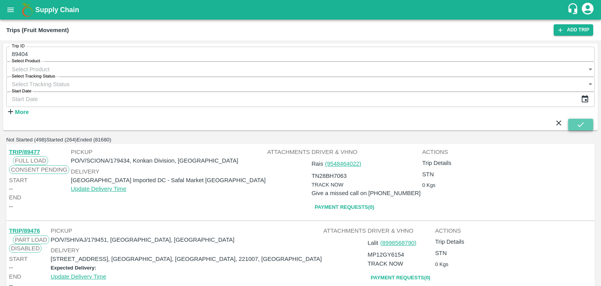
click at [589, 119] on button "submit" at bounding box center [580, 125] width 25 height 12
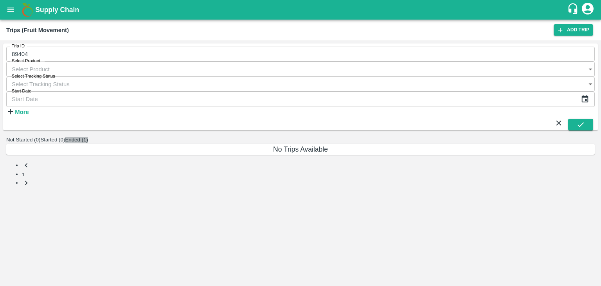
click at [88, 137] on button "Ended (1)" at bounding box center [76, 140] width 23 height 6
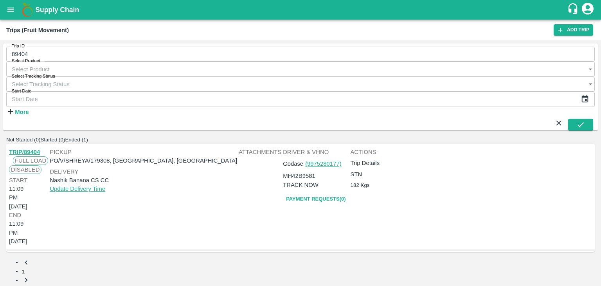
click at [32, 149] on link "TRIP/89404" at bounding box center [24, 152] width 31 height 6
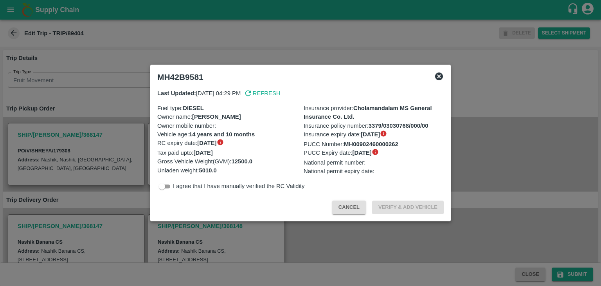
click at [439, 77] on icon at bounding box center [438, 76] width 9 height 9
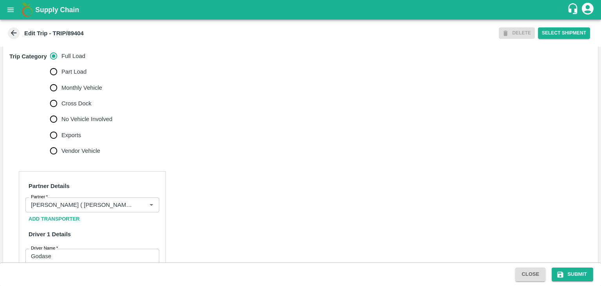
click at [80, 123] on span "No Vehicle Involved" at bounding box center [86, 119] width 51 height 9
click at [61, 126] on input "No Vehicle Involved" at bounding box center [54, 119] width 16 height 16
radio input "true"
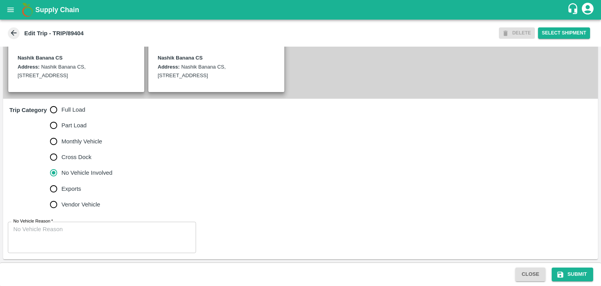
drag, startPoint x: 100, startPoint y: 252, endPoint x: 115, endPoint y: 240, distance: 19.2
click at [115, 240] on div "x No Vehicle Reason" at bounding box center [102, 237] width 188 height 31
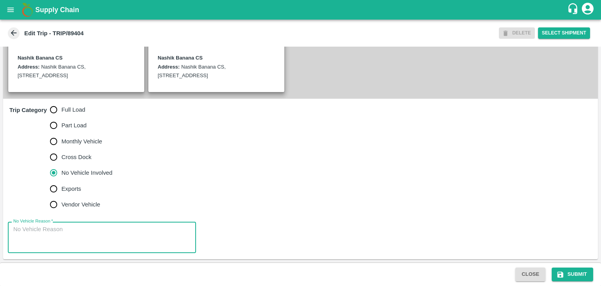
click at [115, 240] on textarea "No Vehicle Reason   *" at bounding box center [101, 237] width 177 height 25
type textarea "Field Dump"
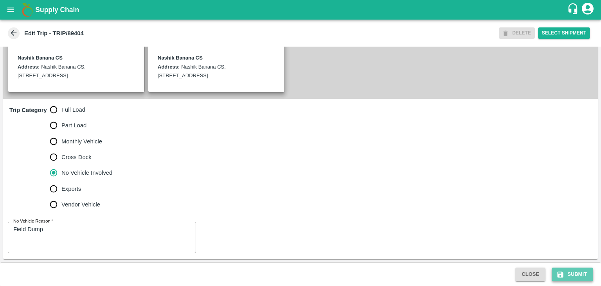
click at [578, 278] on button "Submit" at bounding box center [572, 274] width 41 height 14
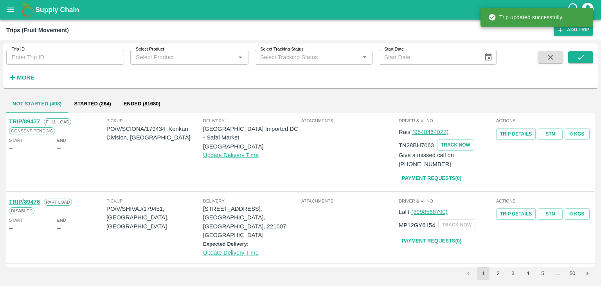
click at [70, 59] on input "Trip ID" at bounding box center [65, 57] width 118 height 15
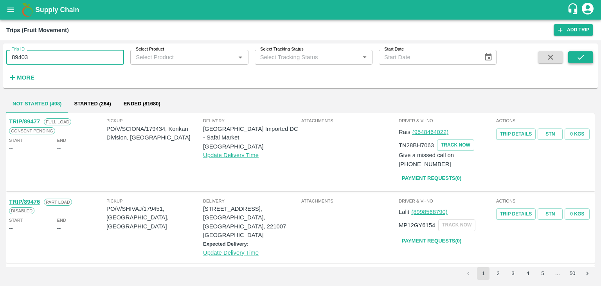
type input "89403"
click at [585, 59] on button "submit" at bounding box center [580, 57] width 25 height 12
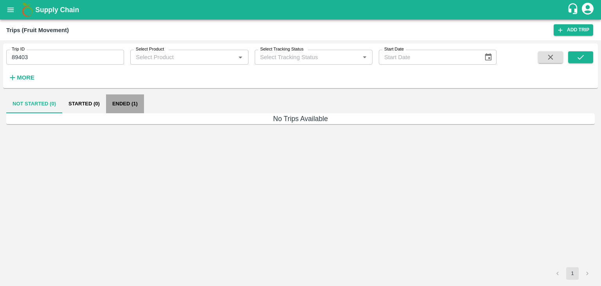
click at [128, 103] on button "Ended (1)" at bounding box center [125, 103] width 38 height 19
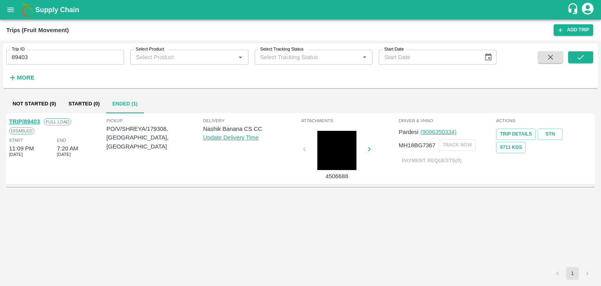
click at [28, 118] on link "TRIP/89403" at bounding box center [24, 121] width 31 height 6
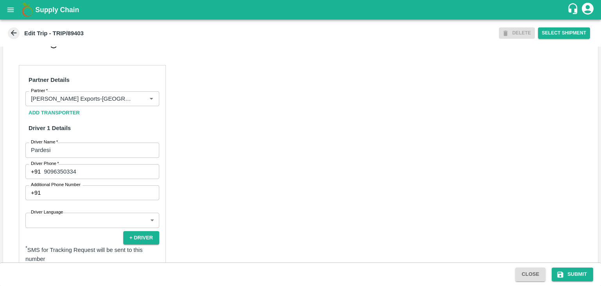
scroll to position [368, 0]
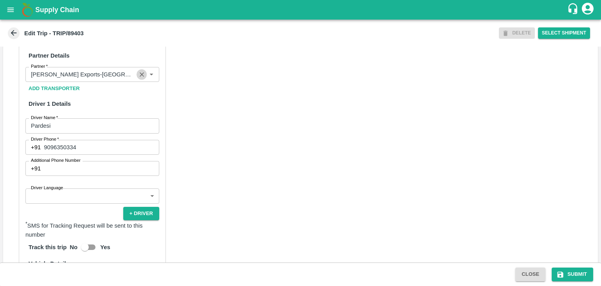
click at [138, 78] on icon "Clear" at bounding box center [141, 74] width 7 height 7
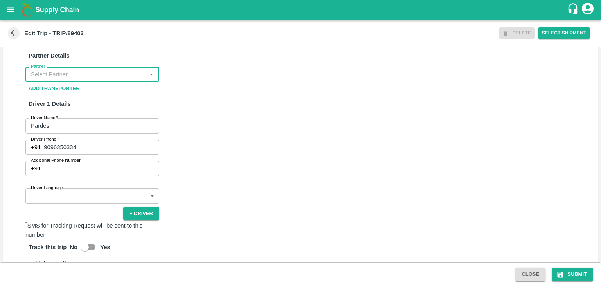
scroll to position [0, 0]
click at [122, 79] on input "Partner   *" at bounding box center [86, 74] width 116 height 10
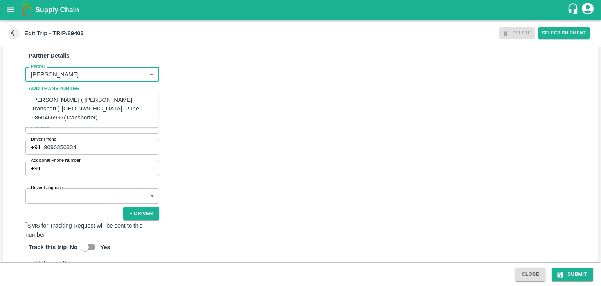
click at [81, 101] on div "[PERSON_NAME] ( [PERSON_NAME] Transport )-[GEOGRAPHIC_DATA], Pune-9860466997(Tr…" at bounding box center [92, 108] width 121 height 26
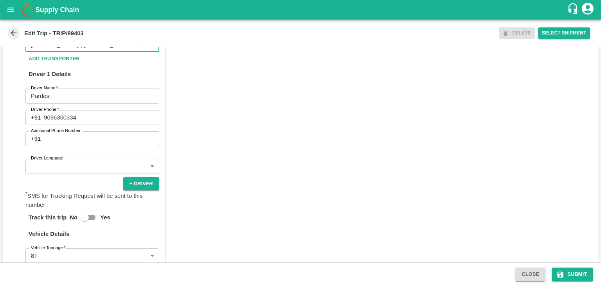
scroll to position [399, 0]
type input "[PERSON_NAME] ( [PERSON_NAME] Transport )-[GEOGRAPHIC_DATA], Pune-9860466997(Tr…"
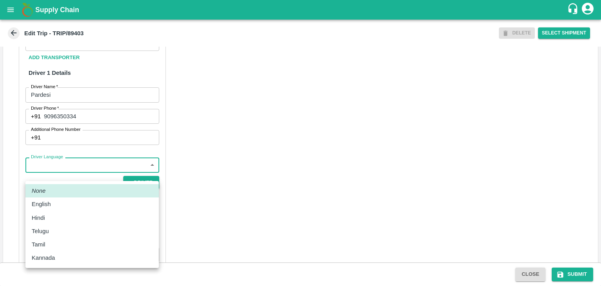
click at [65, 177] on body "Supply Chain Edit Trip - TRIP/89403 DELETE Select Shipment Trip Details Trip Ty…" at bounding box center [300, 143] width 601 height 286
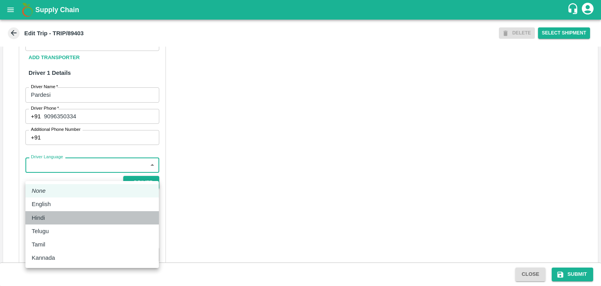
click at [56, 220] on div "Hindi" at bounding box center [92, 217] width 121 height 9
type input "hi"
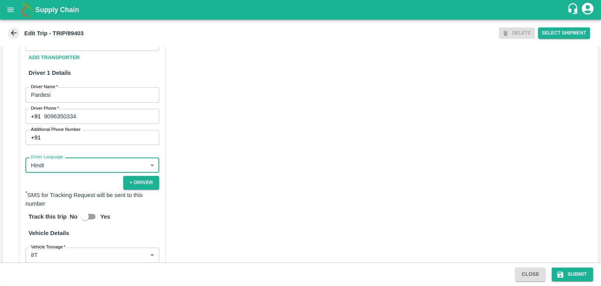
scroll to position [558, 0]
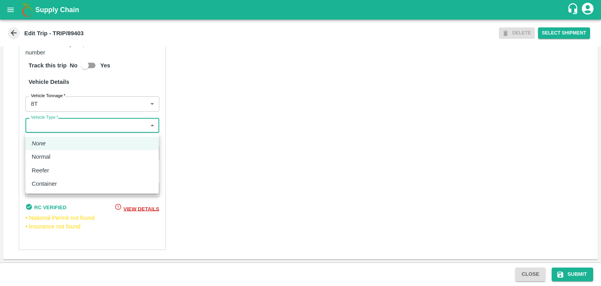
click at [52, 129] on body "Supply Chain Edit Trip - TRIP/89403 DELETE Select Shipment Trip Details Trip Ty…" at bounding box center [300, 143] width 601 height 286
click at [52, 160] on div "Normal" at bounding box center [43, 156] width 23 height 9
type input "Normal"
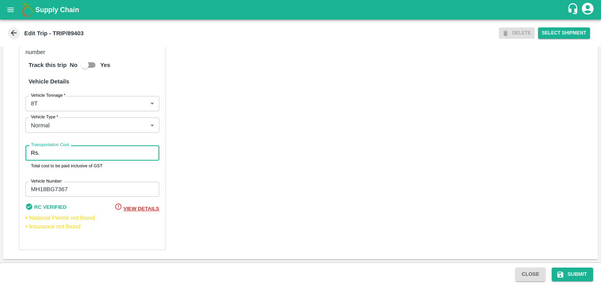
click at [70, 153] on input "Transportation Cost" at bounding box center [101, 152] width 117 height 15
type input "10000"
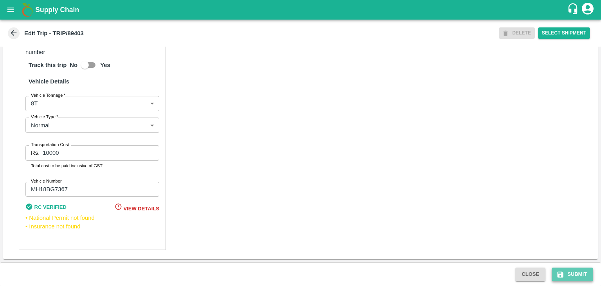
click at [577, 274] on button "Submit" at bounding box center [572, 274] width 41 height 14
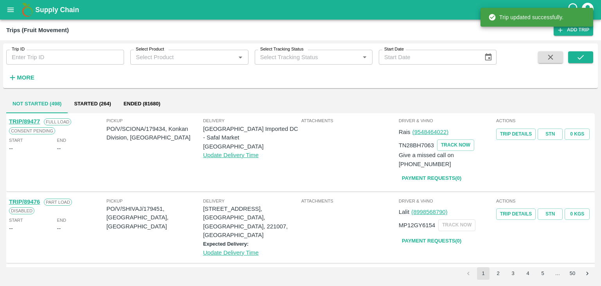
click at [80, 55] on input "Trip ID" at bounding box center [65, 57] width 118 height 15
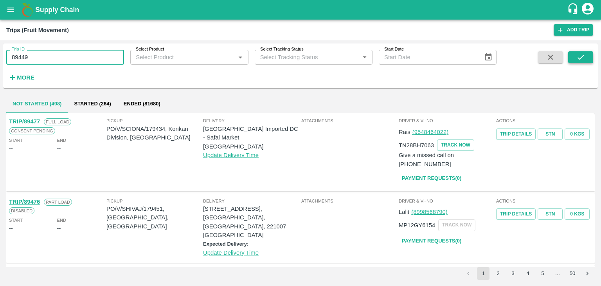
type input "89449"
click at [592, 58] on button "submit" at bounding box center [580, 57] width 25 height 12
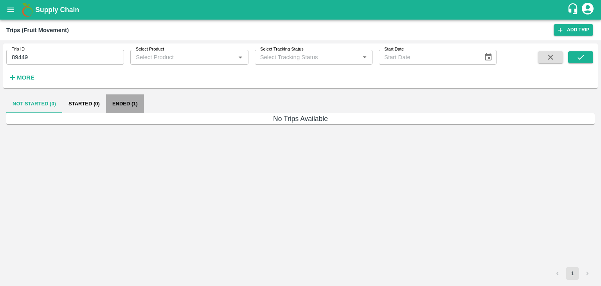
click at [135, 103] on button "Ended (1)" at bounding box center [125, 103] width 38 height 19
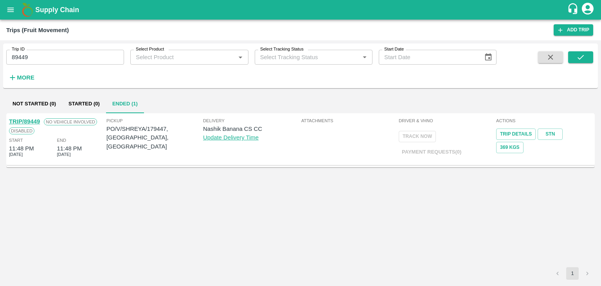
click at [29, 119] on link "TRIP/89449" at bounding box center [24, 121] width 31 height 6
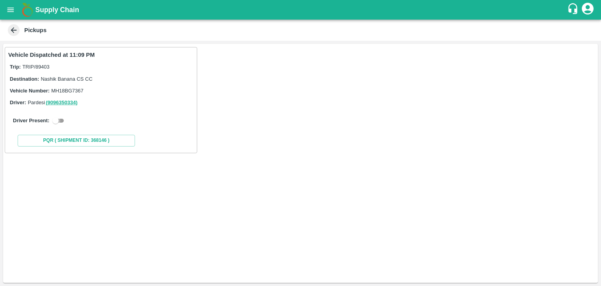
click at [53, 120] on input "checkbox" at bounding box center [55, 120] width 28 height 9
checkbox input "true"
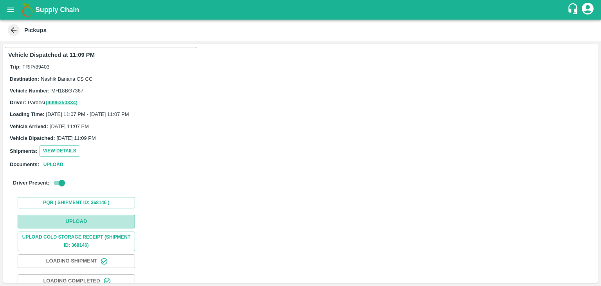
click at [99, 222] on button "Upload" at bounding box center [76, 221] width 117 height 14
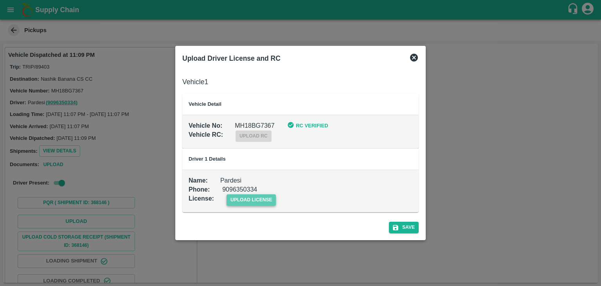
click at [262, 197] on span "upload license" at bounding box center [252, 199] width 50 height 11
click at [0, 0] on input "upload license" at bounding box center [0, 0] width 0 height 0
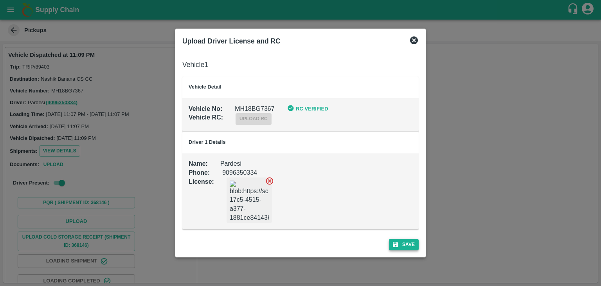
click at [416, 249] on button "Save" at bounding box center [404, 244] width 30 height 11
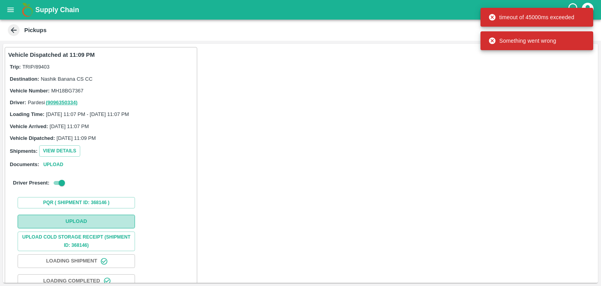
click at [77, 226] on button "Upload" at bounding box center [76, 221] width 117 height 14
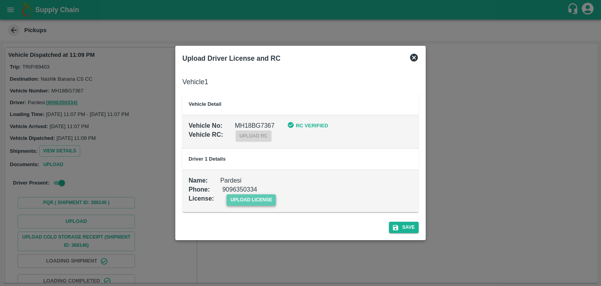
click at [276, 198] on span "upload license" at bounding box center [252, 199] width 50 height 11
click at [0, 0] on input "upload license" at bounding box center [0, 0] width 0 height 0
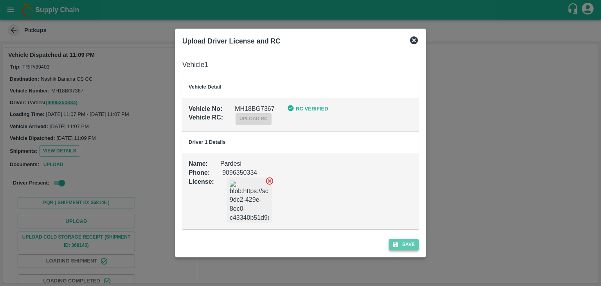
click at [408, 241] on button "Save" at bounding box center [404, 244] width 30 height 11
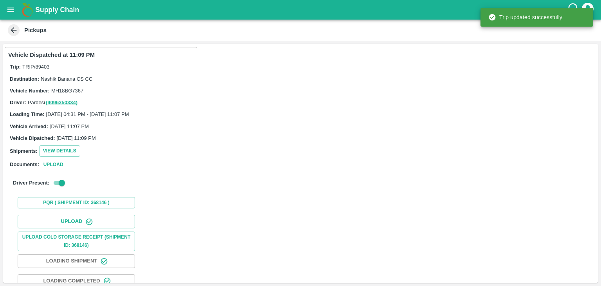
scroll to position [82, 0]
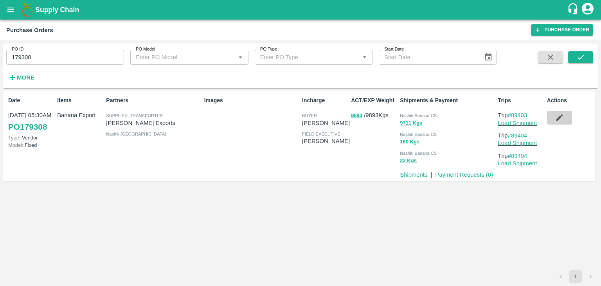
click at [558, 117] on icon "button" at bounding box center [559, 117] width 9 height 9
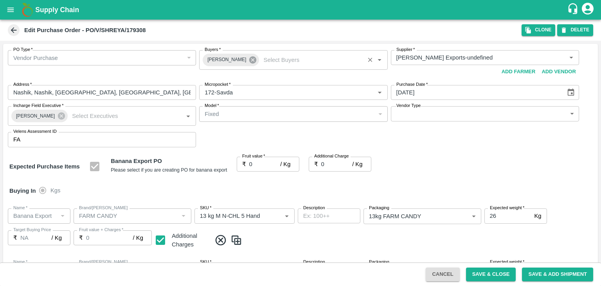
click at [250, 58] on div "Praneeth Kumar" at bounding box center [231, 60] width 56 height 13
click at [250, 58] on icon at bounding box center [252, 59] width 7 height 7
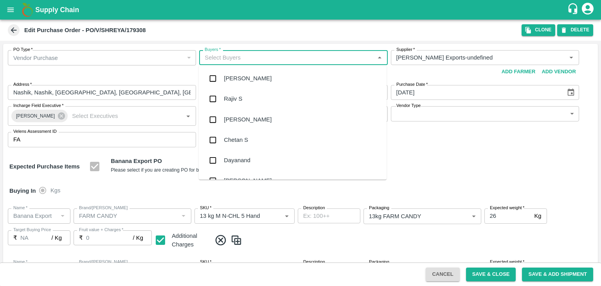
click at [238, 57] on input "Buyers   *" at bounding box center [287, 57] width 171 height 10
type input "Ajit"
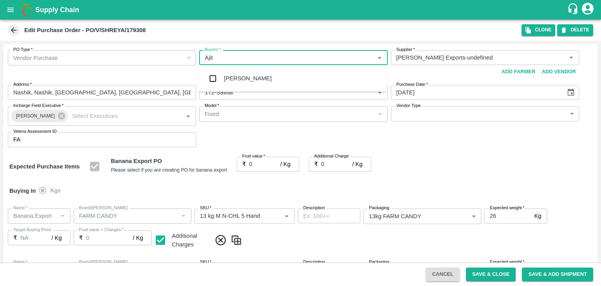
click at [241, 81] on div "[PERSON_NAME]" at bounding box center [248, 78] width 48 height 9
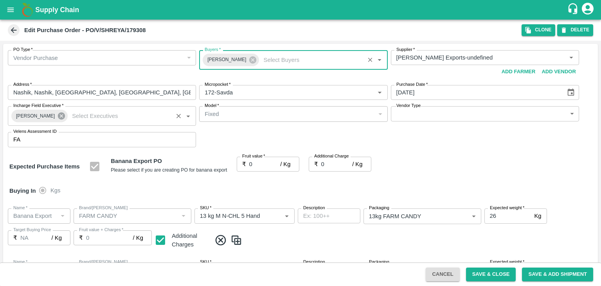
click at [57, 115] on icon at bounding box center [61, 116] width 9 height 9
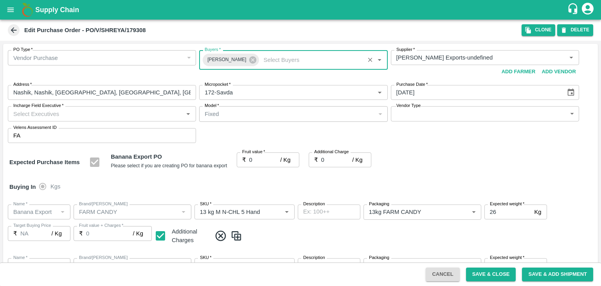
click at [67, 113] on input "Incharge Field Executive   *" at bounding box center [95, 113] width 171 height 10
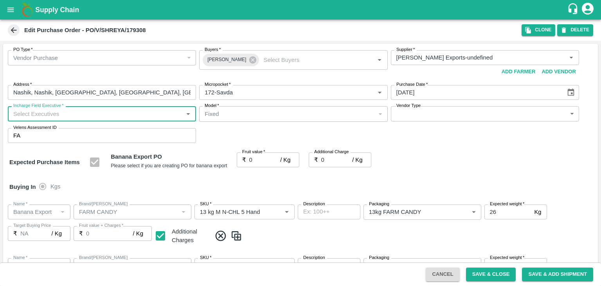
click at [72, 112] on input "Incharge Field Executive   *" at bounding box center [95, 113] width 171 height 10
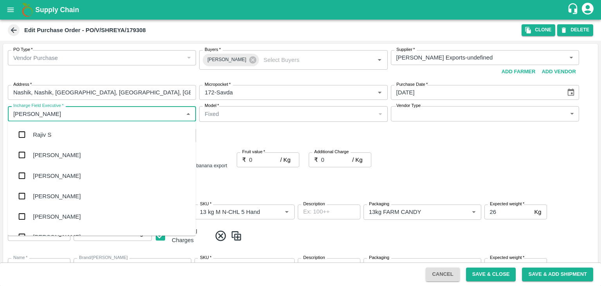
type input "Jay"
click at [58, 179] on div "jaydip Tale" at bounding box center [46, 175] width 27 height 9
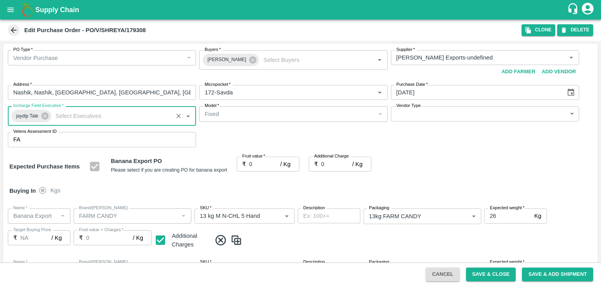
click at [411, 115] on body "Supply Chain Edit Purchase Order - PO/V/SHREYA/179308 Clone DELETE PO Type   * …" at bounding box center [300, 143] width 601 height 286
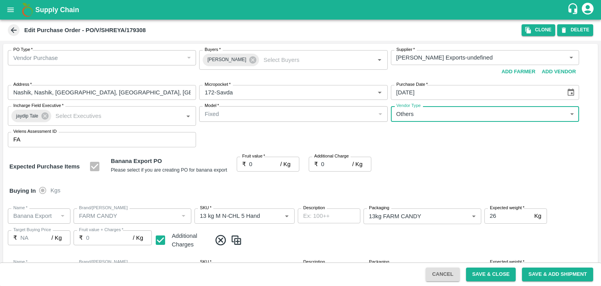
type input "OTHER"
click at [259, 165] on div at bounding box center [300, 143] width 601 height 286
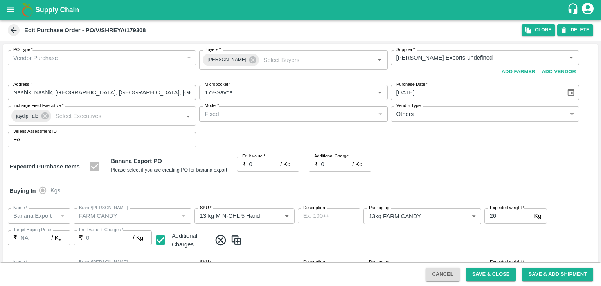
click at [259, 162] on div at bounding box center [300, 143] width 601 height 286
click at [257, 162] on input "0" at bounding box center [264, 164] width 31 height 15
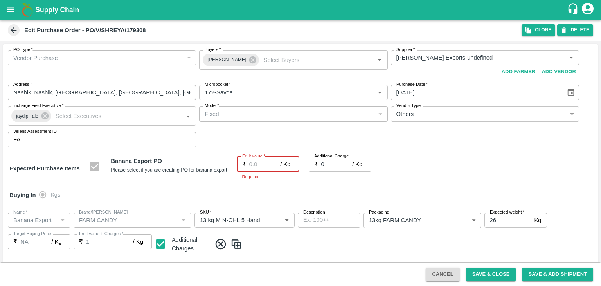
type input "1"
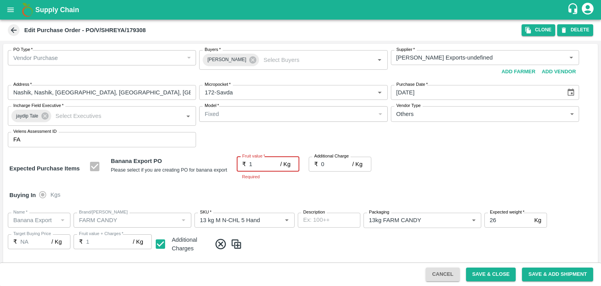
type input "1"
type input "18"
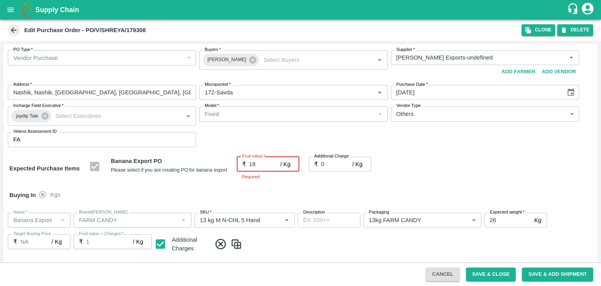
type input "18"
type input "18.5"
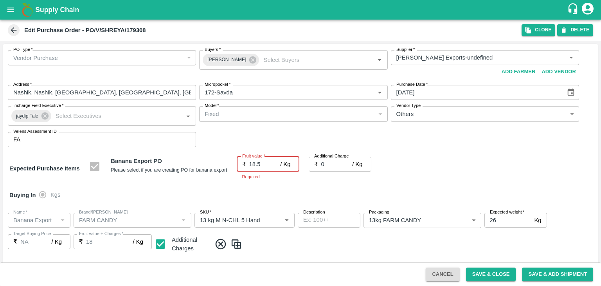
type input "18.5"
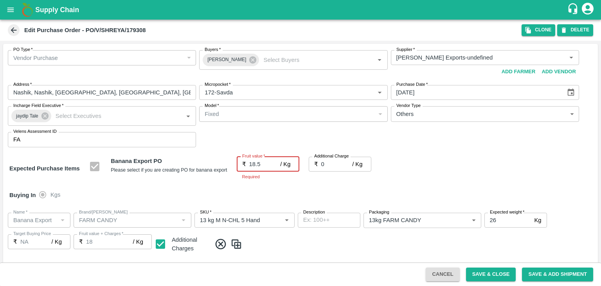
type input "18.5"
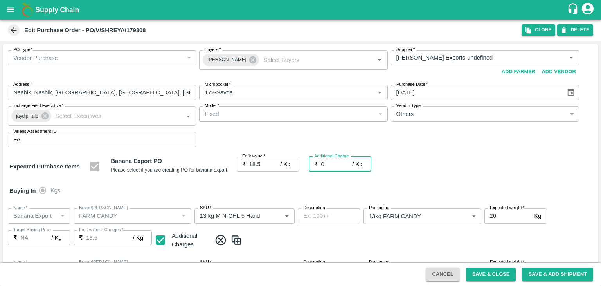
type input "2"
type input "20.5"
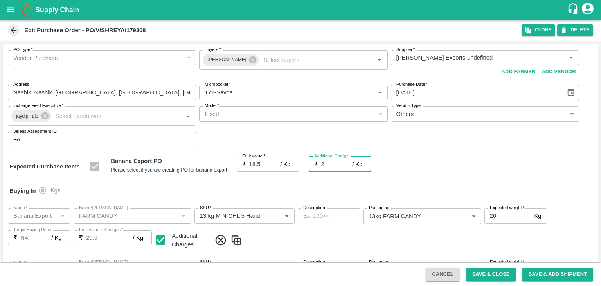
type input "2.7"
type input "21.2"
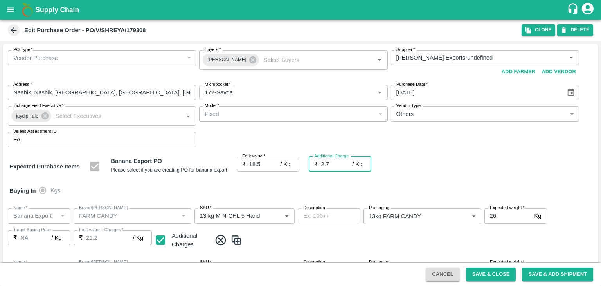
type input "2.75"
type input "21.25"
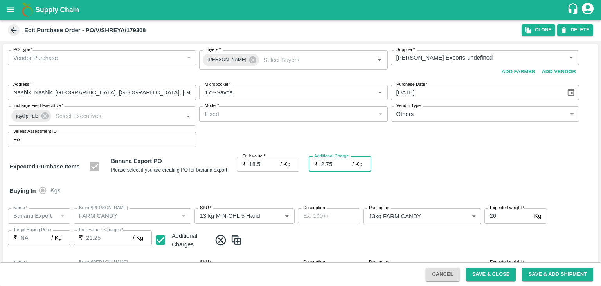
type input "2.75"
click at [262, 187] on div "Buying In Kgs" at bounding box center [300, 190] width 595 height 23
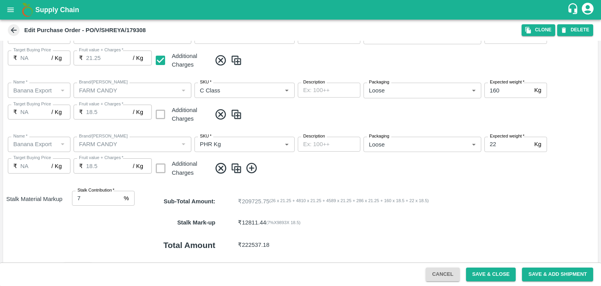
scroll to position [361, 0]
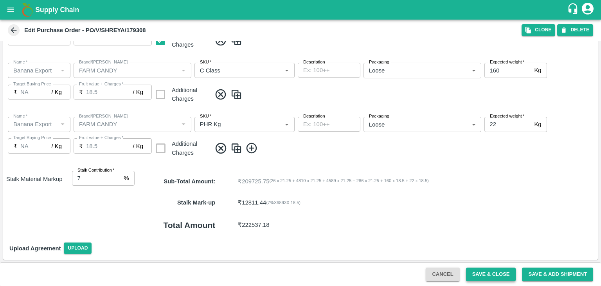
click at [501, 273] on button "Save & Close" at bounding box center [491, 274] width 50 height 14
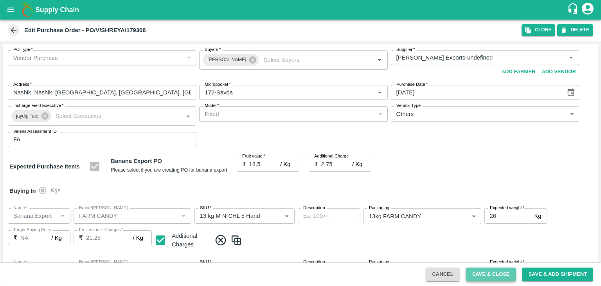
click at [498, 272] on button "Save & Close" at bounding box center [491, 274] width 50 height 14
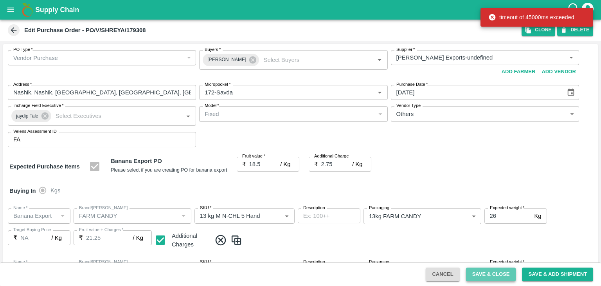
click at [494, 270] on button "Save & Close" at bounding box center [491, 274] width 50 height 14
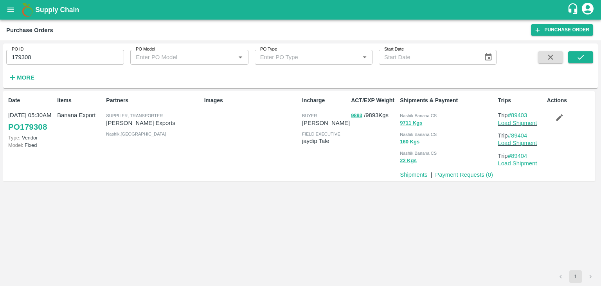
click at [70, 56] on input "179308" at bounding box center [65, 57] width 118 height 15
paste input "text"
type input "179447"
click at [580, 57] on icon "submit" at bounding box center [580, 57] width 9 height 9
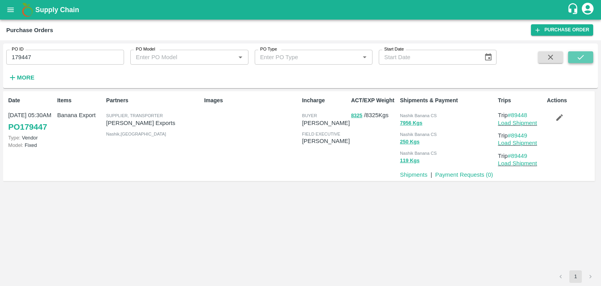
click at [576, 57] on icon "submit" at bounding box center [580, 57] width 9 height 9
click at [523, 125] on link "Load Shipment" at bounding box center [517, 123] width 39 height 6
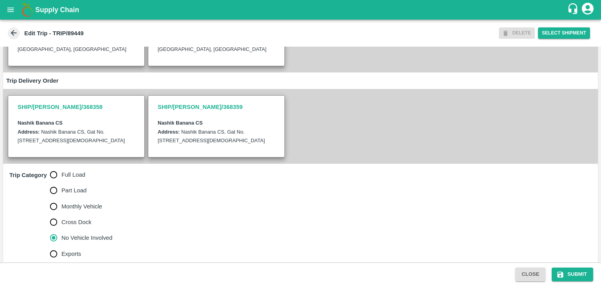
scroll to position [169, 0]
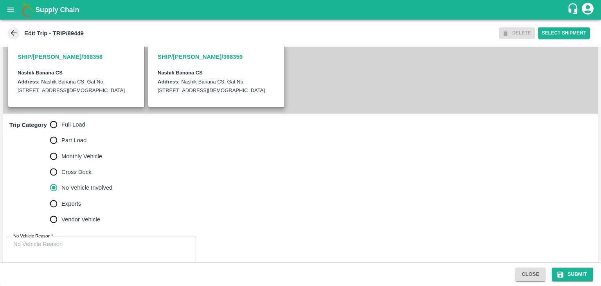
click at [69, 129] on span "Full Load" at bounding box center [73, 124] width 24 height 9
click at [61, 132] on input "Full Load" at bounding box center [54, 125] width 16 height 16
radio input "true"
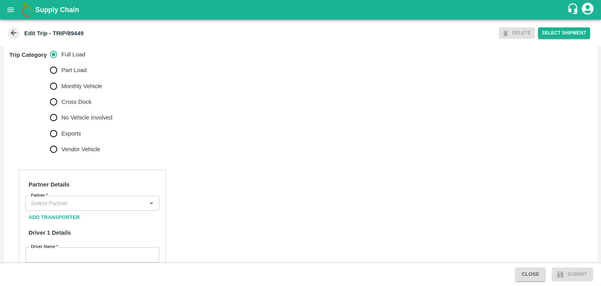
scroll to position [243, 0]
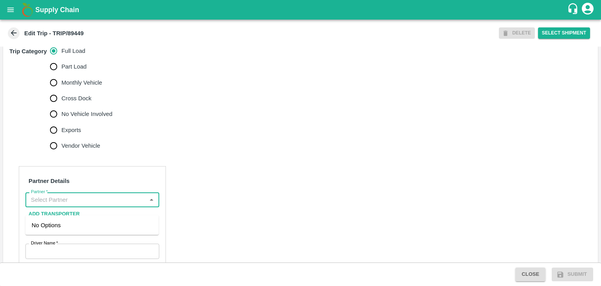
click at [86, 205] on input "Partner   *" at bounding box center [86, 200] width 116 height 10
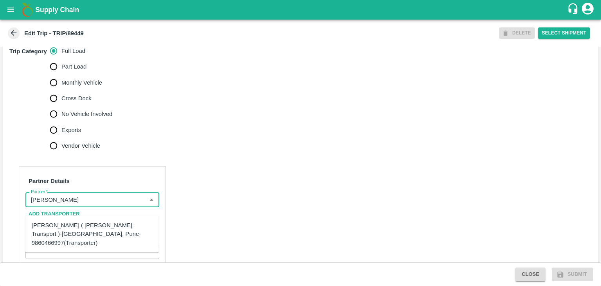
click at [89, 229] on div "[PERSON_NAME] ( Bhairavnath Transport )-[GEOGRAPHIC_DATA], Pune-9860466997(Tran…" at bounding box center [92, 234] width 121 height 26
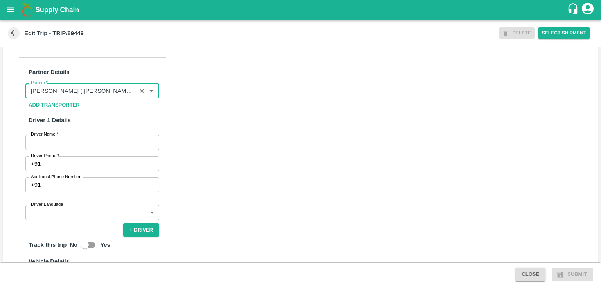
scroll to position [352, 0]
type input "[PERSON_NAME] ( [PERSON_NAME] Transport )-[GEOGRAPHIC_DATA], Pune-9860466997(Tr…"
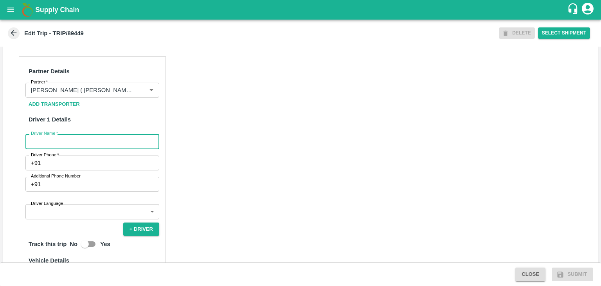
click at [66, 149] on input "Driver Name   *" at bounding box center [92, 141] width 134 height 15
type input "Godase"
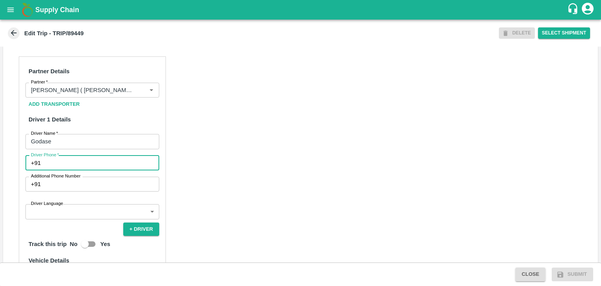
click at [77, 169] on input "Driver Phone   *" at bounding box center [101, 162] width 115 height 15
type input "9975280177"
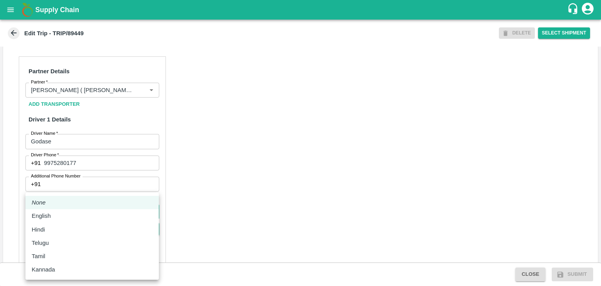
click at [76, 220] on body "Supply Chain Edit Trip - TRIP/89449 DELETE Select Shipment Trip Details Trip Ty…" at bounding box center [300, 143] width 601 height 286
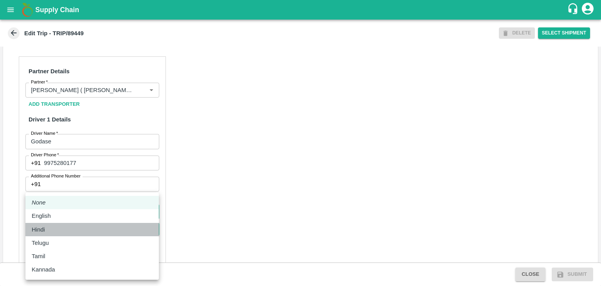
click at [58, 232] on div "Hindi" at bounding box center [92, 229] width 121 height 9
type input "hi"
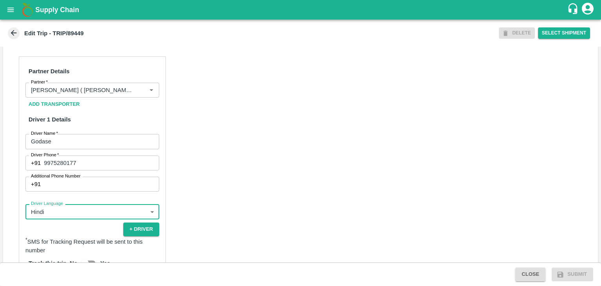
scroll to position [542, 0]
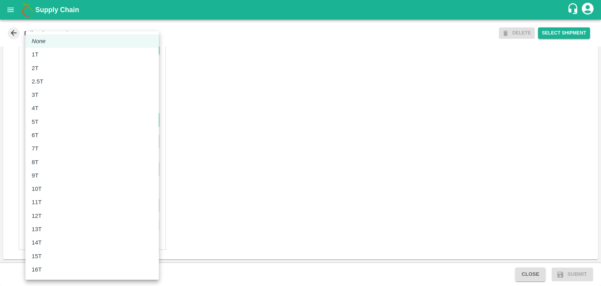
click at [49, 124] on body "Supply Chain Edit Trip - TRIP/89449 DELETE Select Shipment Trip Details Trip Ty…" at bounding box center [300, 143] width 601 height 286
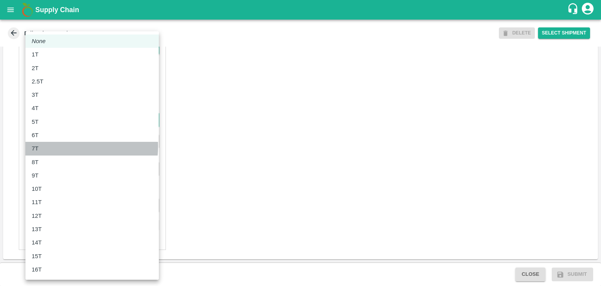
click at [49, 146] on div "7T" at bounding box center [92, 148] width 121 height 9
type input "7000"
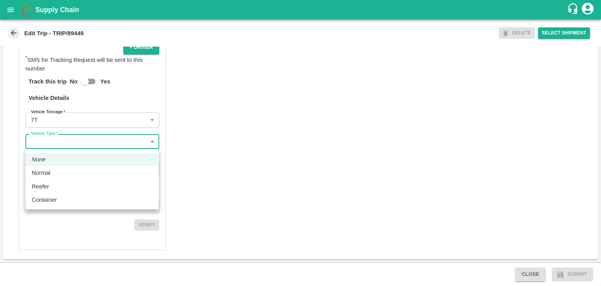
click at [64, 141] on body "Supply Chain Edit Trip - TRIP/89449 DELETE Select Shipment Trip Details Trip Ty…" at bounding box center [300, 143] width 601 height 286
click at [61, 170] on div "Normal" at bounding box center [92, 172] width 121 height 9
type input "Normal"
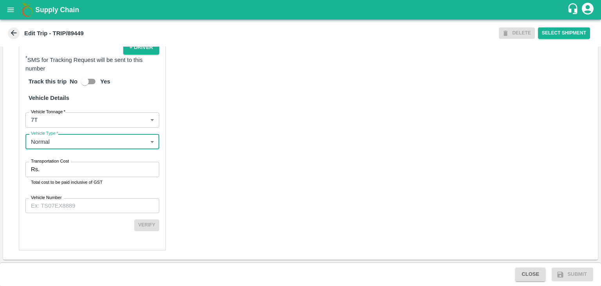
click at [75, 170] on input "Transportation Cost" at bounding box center [101, 169] width 117 height 15
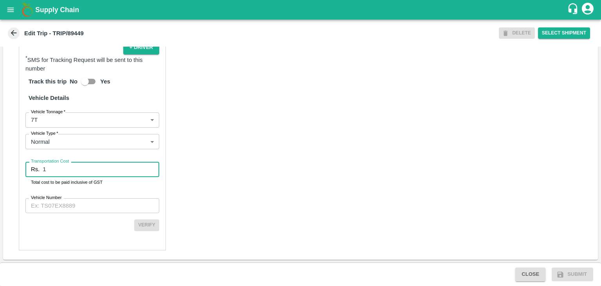
type input "1"
drag, startPoint x: 101, startPoint y: 218, endPoint x: 101, endPoint y: 209, distance: 8.6
click at [101, 209] on div "Partner Details Partner   * Partner Add Transporter Driver 1 Details Driver Nam…" at bounding box center [92, 62] width 147 height 375
click at [101, 209] on input "Vehicle Number" at bounding box center [92, 205] width 134 height 15
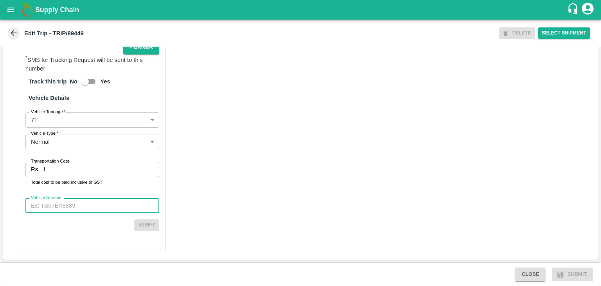
type input "MH45T6060"
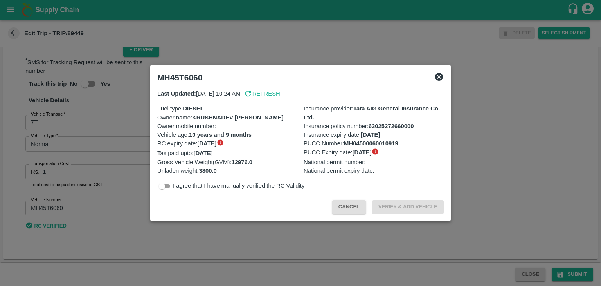
click at [515, 247] on div at bounding box center [300, 143] width 601 height 286
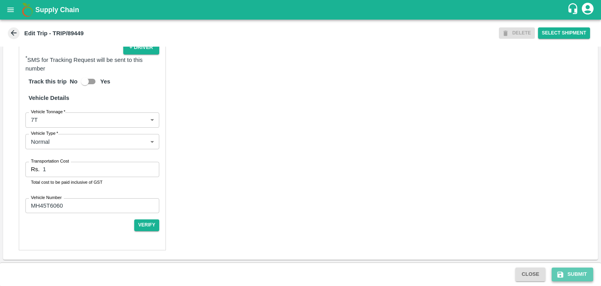
click at [573, 270] on button "Submit" at bounding box center [572, 274] width 41 height 14
click at [584, 272] on button "Submit" at bounding box center [572, 274] width 41 height 14
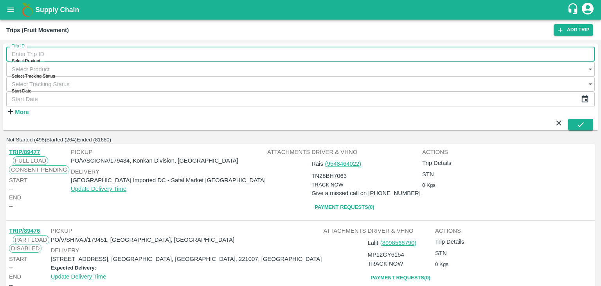
click at [78, 61] on input "Trip ID" at bounding box center [300, 54] width 589 height 15
type input "89449"
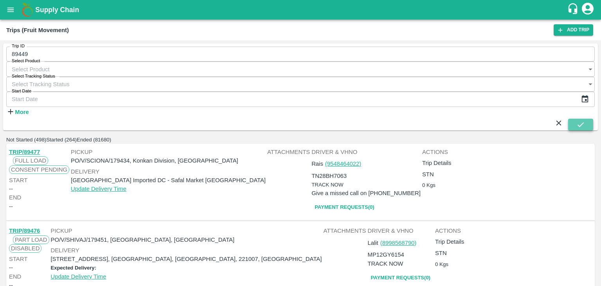
click at [579, 120] on icon "submit" at bounding box center [580, 124] width 9 height 9
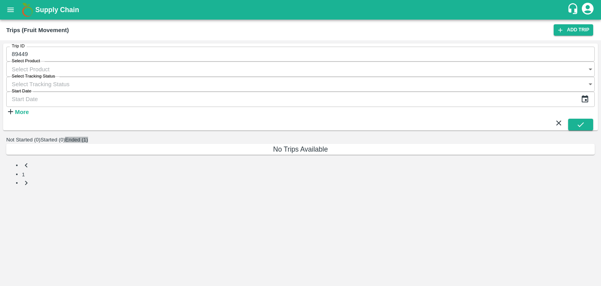
click at [88, 137] on button "Ended (1)" at bounding box center [76, 140] width 23 height 6
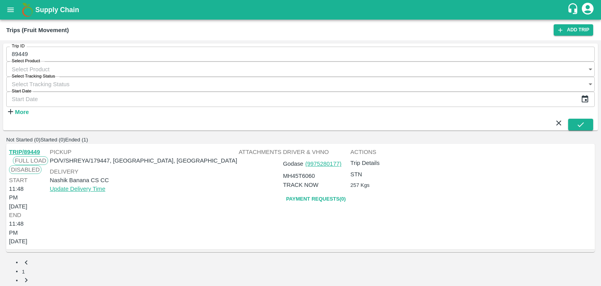
click at [36, 149] on link "TRIP/89449" at bounding box center [24, 152] width 31 height 6
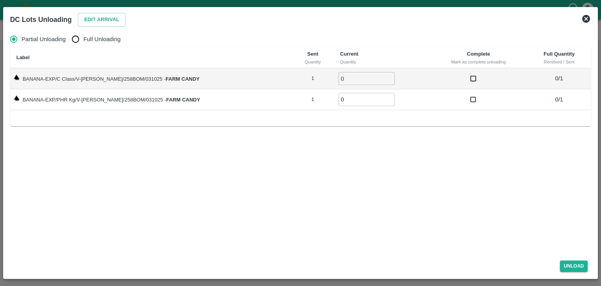
click at [585, 18] on icon at bounding box center [586, 18] width 9 height 9
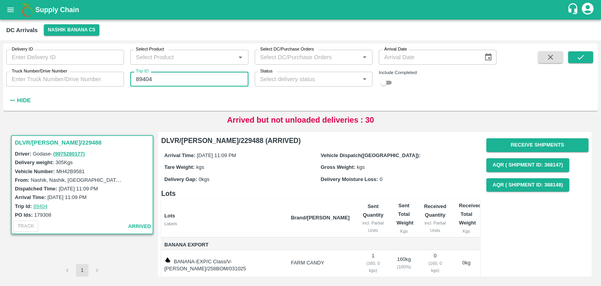
click at [160, 76] on input "89404" at bounding box center [189, 79] width 118 height 15
type input "89449"
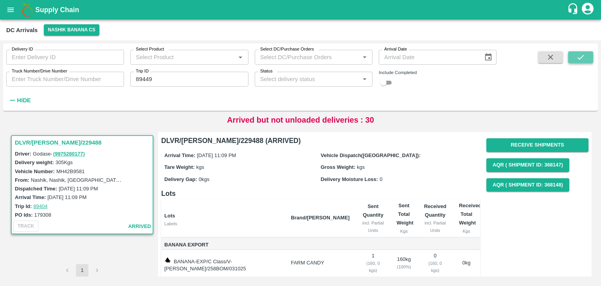
click at [588, 54] on button "submit" at bounding box center [580, 57] width 25 height 12
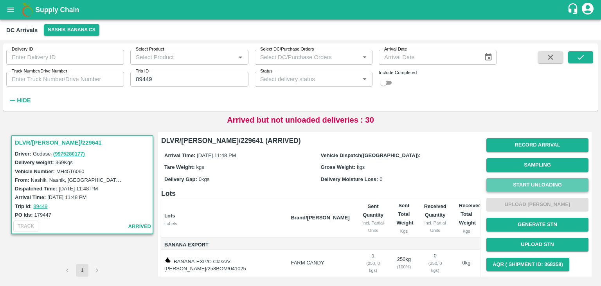
click at [526, 180] on button "Start Unloading" at bounding box center [537, 185] width 102 height 14
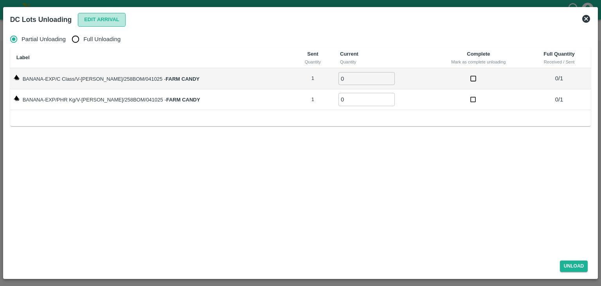
click at [105, 15] on button "Edit Arrival" at bounding box center [102, 20] width 48 height 14
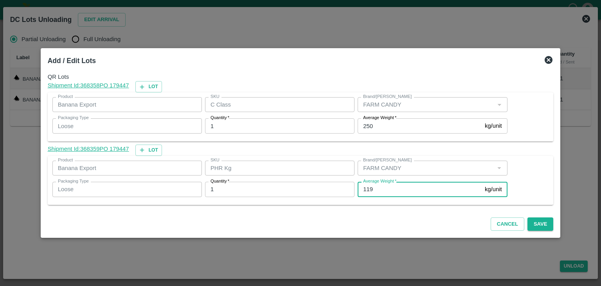
click at [396, 190] on input "119" at bounding box center [420, 189] width 124 height 15
type input "1"
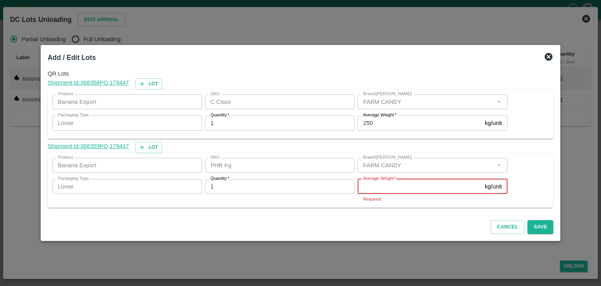
click at [416, 188] on input "Average Weight   *" at bounding box center [420, 186] width 124 height 15
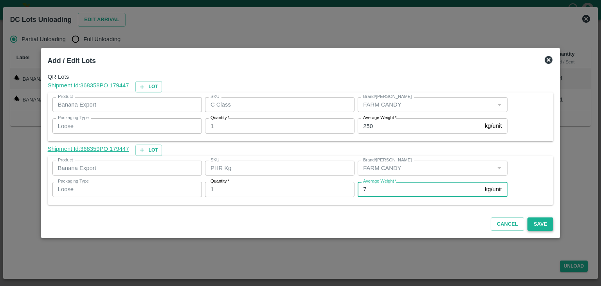
type input "7"
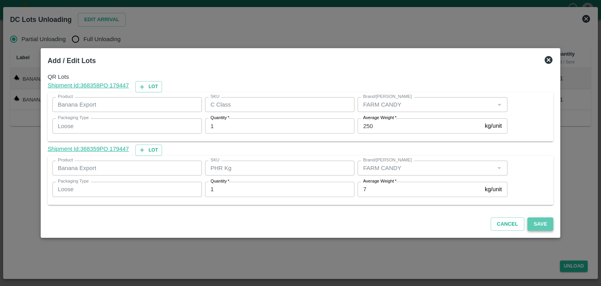
click at [533, 221] on button "Save" at bounding box center [541, 224] width 26 height 14
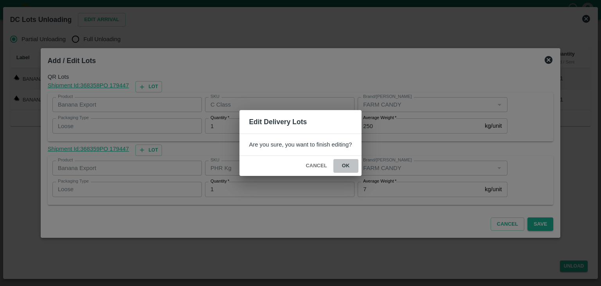
click at [346, 162] on button "ok" at bounding box center [345, 166] width 25 height 14
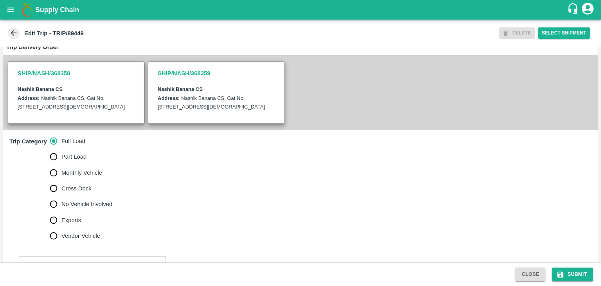
scroll to position [155, 0]
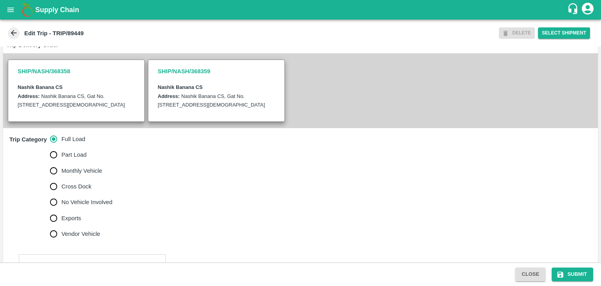
click at [85, 206] on span "No Vehicle Involved" at bounding box center [86, 202] width 51 height 9
click at [61, 210] on input "No Vehicle Involved" at bounding box center [54, 202] width 16 height 16
radio input "true"
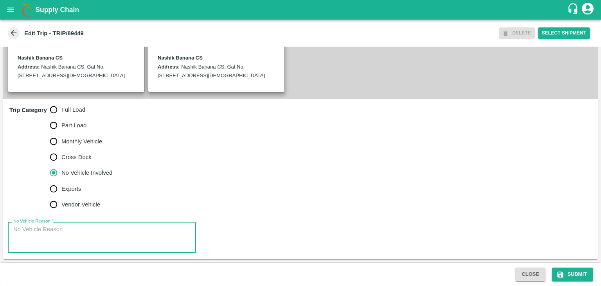
click at [99, 237] on textarea "No Vehicle Reason   *" at bounding box center [101, 237] width 177 height 25
type textarea "Field Dump"
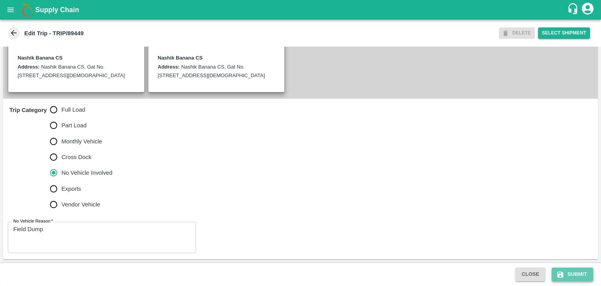
click at [580, 273] on button "Submit" at bounding box center [572, 274] width 41 height 14
click at [583, 272] on button "Submit" at bounding box center [572, 274] width 41 height 14
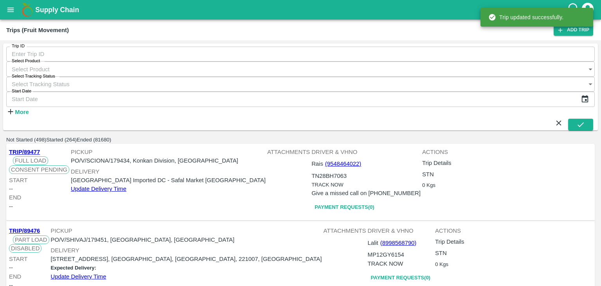
click at [88, 51] on input "Trip ID" at bounding box center [300, 54] width 589 height 15
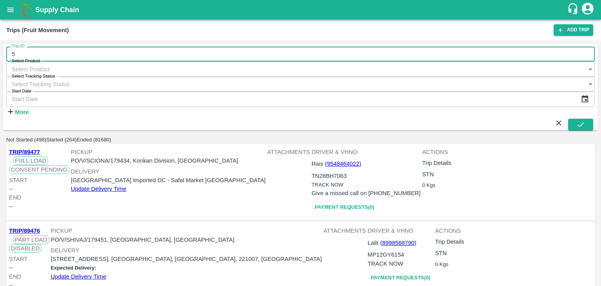
type input "5"
type input "89448"
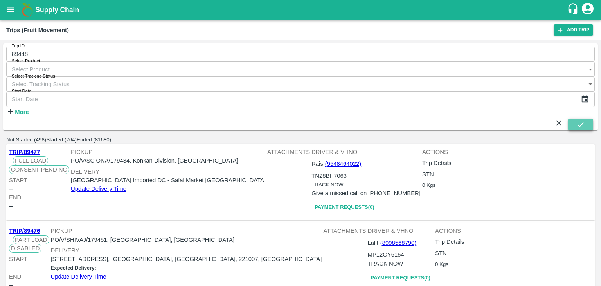
click at [576, 120] on icon "submit" at bounding box center [580, 124] width 9 height 9
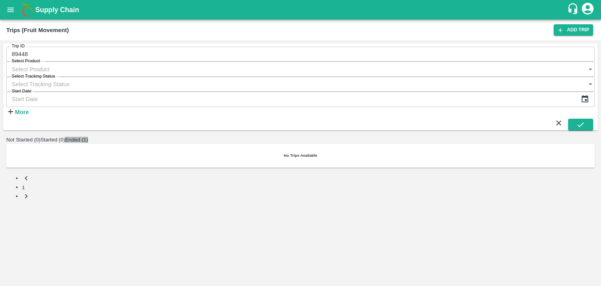
click at [88, 137] on button "Ended (1)" at bounding box center [76, 140] width 23 height 6
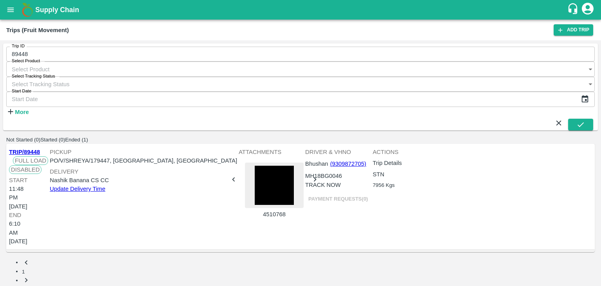
click at [30, 149] on link "TRIP/89448" at bounding box center [24, 152] width 31 height 6
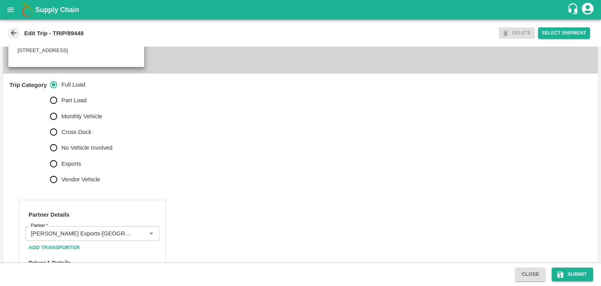
scroll to position [350, 0]
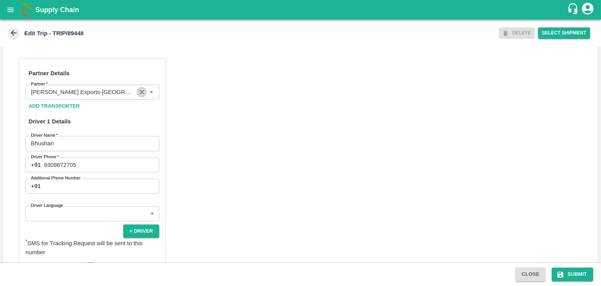
click at [138, 96] on icon "Clear" at bounding box center [141, 91] width 7 height 7
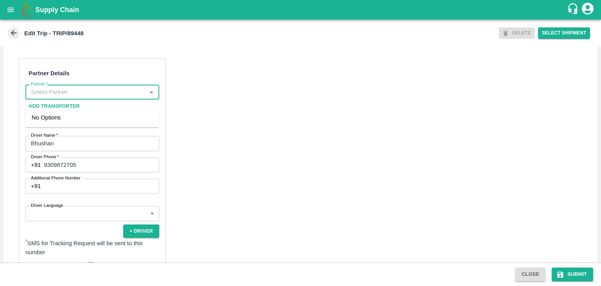
click at [128, 97] on input "Partner   *" at bounding box center [86, 92] width 116 height 10
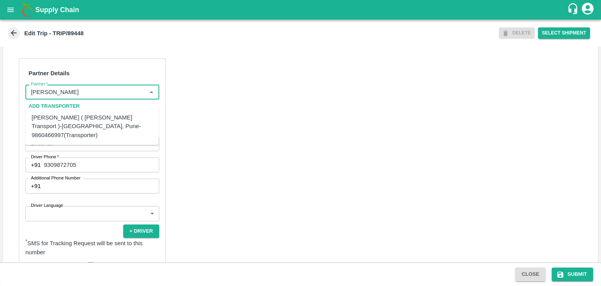
click at [102, 121] on div "[PERSON_NAME] ( [PERSON_NAME] Transport )-[GEOGRAPHIC_DATA], Pune-9860466997(Tr…" at bounding box center [92, 126] width 121 height 26
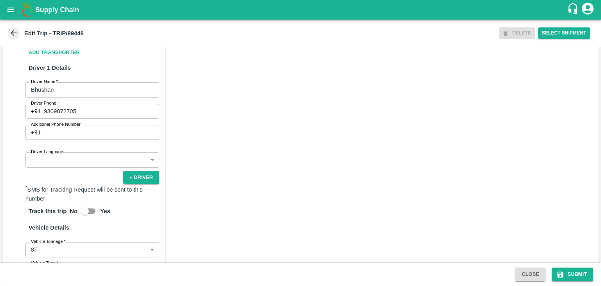
scroll to position [408, 0]
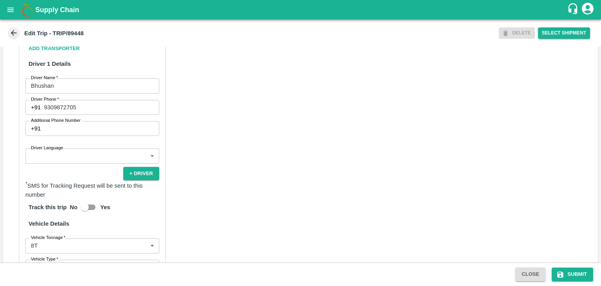
type input "[PERSON_NAME] ( [PERSON_NAME] Transport )-[GEOGRAPHIC_DATA], Pune-9860466997(Tr…"
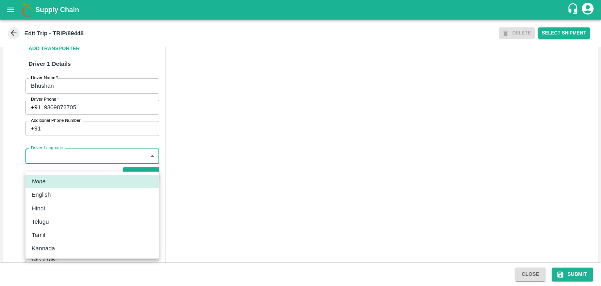
click at [62, 162] on body "Supply Chain Edit Trip - TRIP/89448 DELETE Select Shipment Trip Details Trip Ty…" at bounding box center [300, 143] width 601 height 286
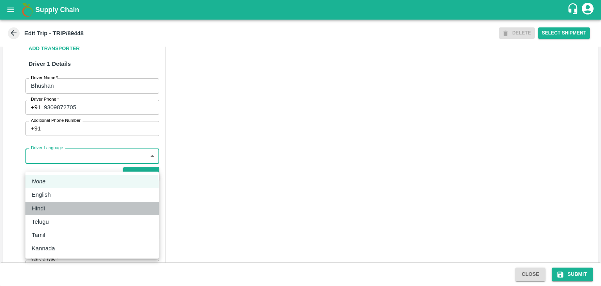
click at [59, 207] on div "Hindi" at bounding box center [92, 208] width 121 height 9
type input "hi"
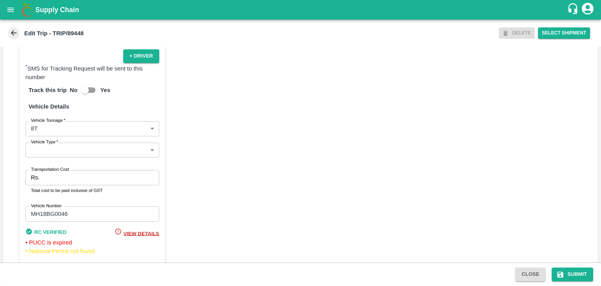
scroll to position [558, 0]
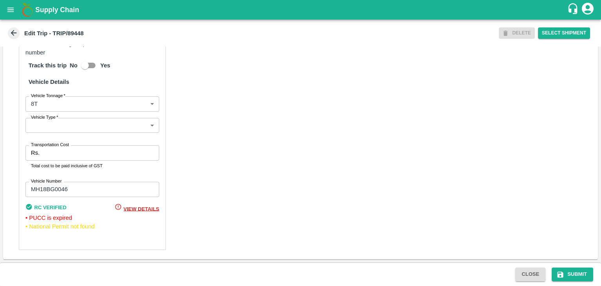
click at [53, 131] on body "Supply Chain Edit Trip - TRIP/89448 DELETE Select Shipment Trip Details Trip Ty…" at bounding box center [300, 143] width 601 height 286
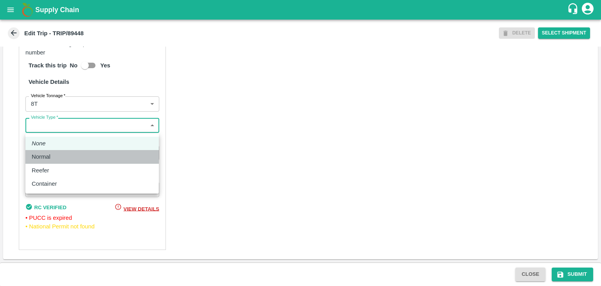
click at [51, 154] on div "Normal" at bounding box center [43, 156] width 23 height 9
type input "Normal"
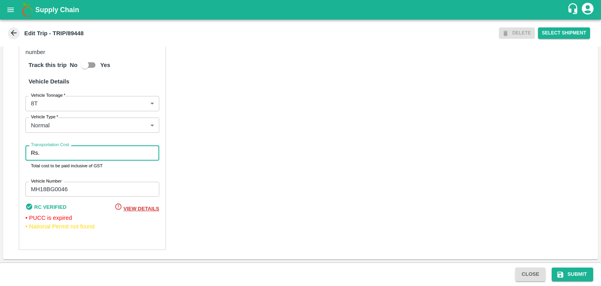
click at [61, 155] on input "Transportation Cost" at bounding box center [101, 152] width 117 height 15
type input "10000"
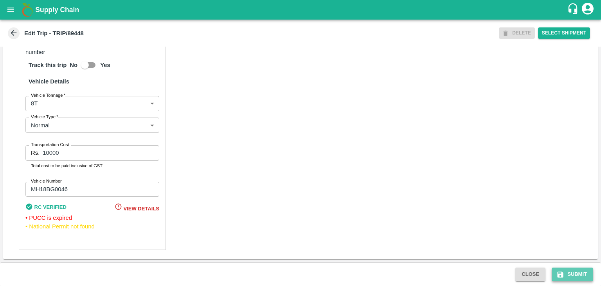
click at [574, 272] on button "Submit" at bounding box center [572, 274] width 41 height 14
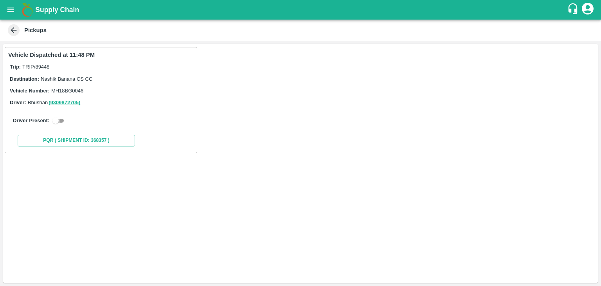
click at [61, 123] on input "checkbox" at bounding box center [55, 120] width 28 height 9
checkbox input "true"
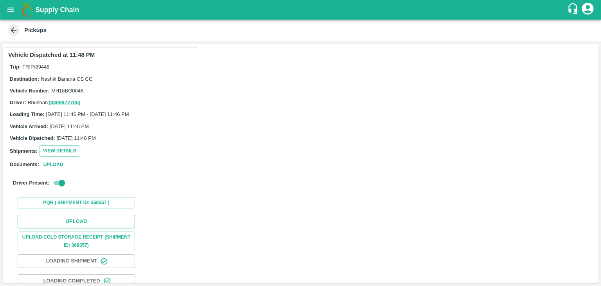
click at [94, 222] on button "Upload" at bounding box center [76, 221] width 117 height 14
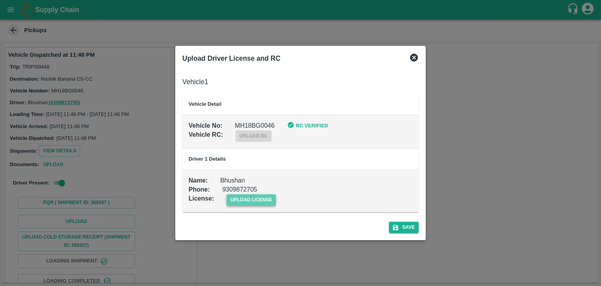
click at [259, 200] on span "upload license" at bounding box center [252, 199] width 50 height 11
click at [0, 0] on input "upload license" at bounding box center [0, 0] width 0 height 0
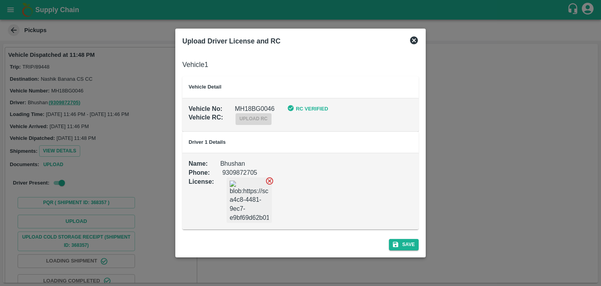
click at [418, 249] on span "Save" at bounding box center [404, 244] width 30 height 11
click at [413, 246] on button "Save" at bounding box center [404, 244] width 30 height 11
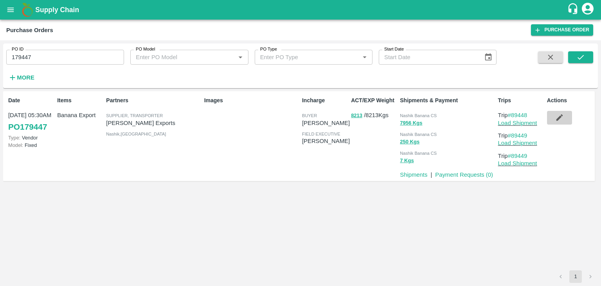
click at [562, 112] on button "button" at bounding box center [559, 117] width 25 height 13
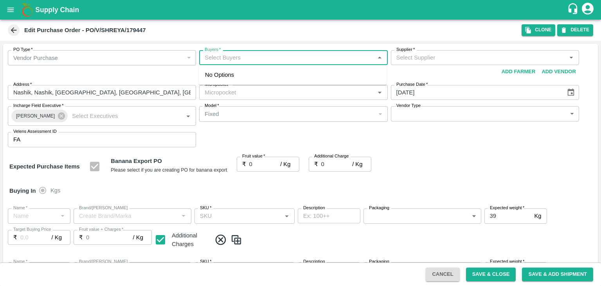
click at [244, 57] on input "Buyers   *" at bounding box center [287, 57] width 171 height 10
type input "A"
type input "Shreyansh Exports-undefined"
type input "172-Savda"
type input "Banana Export"
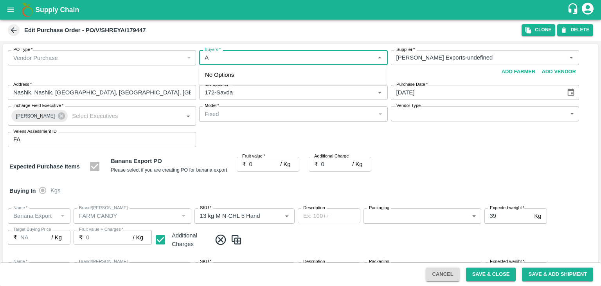
type input "FARM CANDY"
type input "13 kg M N-CHL 5 Hand"
type input "NA"
type input "Banana Export"
type input "FARM CANDY"
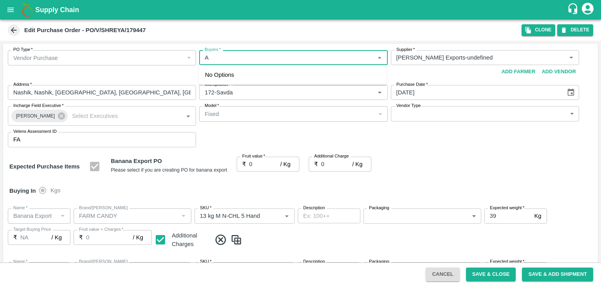
type input "13 kg M N-CHL 6 Hand"
type input "NA"
type input "Banana Export"
type input "FARM CANDY"
type input "13 kg M N-CHL 8 Hand"
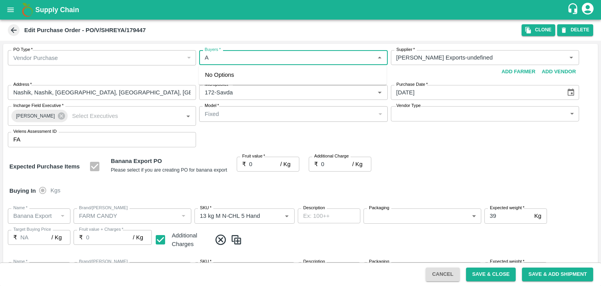
type input "NA"
type input "Banana Export"
type input "FARM CANDY"
type input "13 kg M N-CHL CL"
type input "NA"
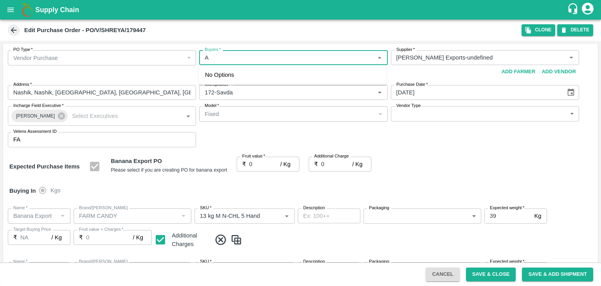
type input "Banana Export"
type input "FARM CANDY"
type input "C Class"
type input "NA"
type input "Banana Export"
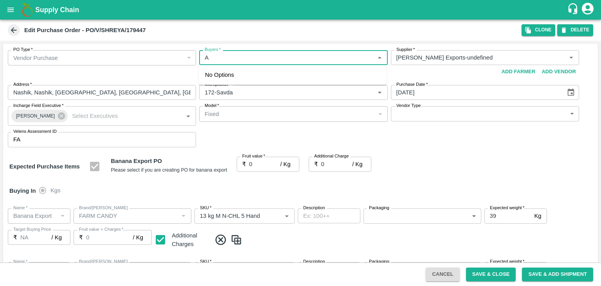
type input "FARM CANDY"
type input "PHR Kg"
type input "NA"
type input "Ajit"
click at [243, 71] on div "[PERSON_NAME]" at bounding box center [293, 78] width 188 height 20
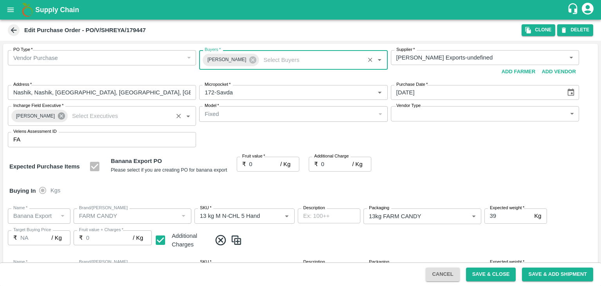
click at [58, 116] on icon at bounding box center [61, 115] width 7 height 7
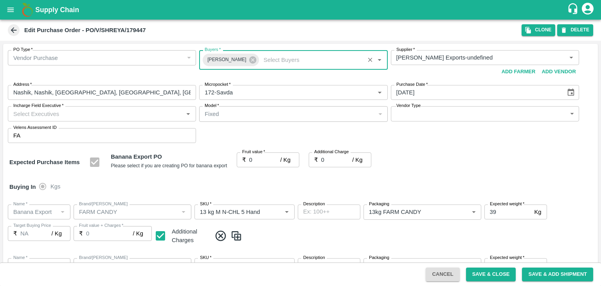
click at [77, 111] on input "Incharge Field Executive   *" at bounding box center [95, 113] width 171 height 10
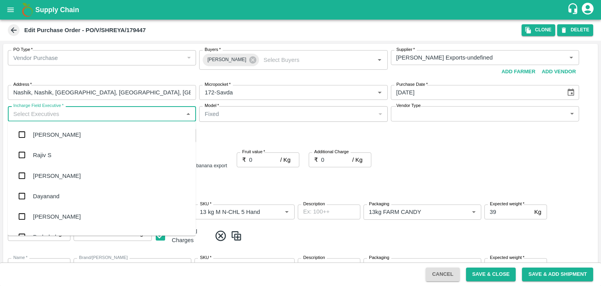
click at [86, 112] on input "Incharge Field Executive   *" at bounding box center [95, 113] width 171 height 10
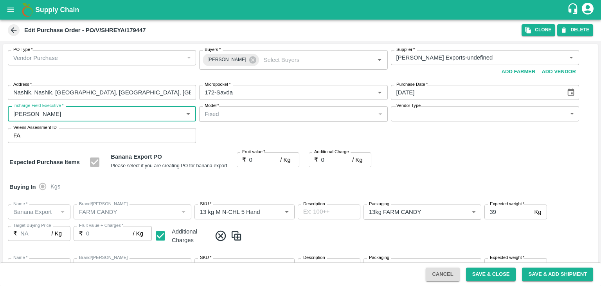
type input "Jay"
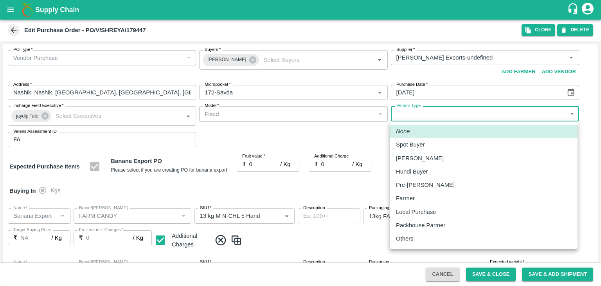
click at [410, 118] on body "Supply Chain Edit Purchase Order - PO/V/SHREYA/179447 Clone DELETE PO Type   * …" at bounding box center [300, 143] width 601 height 286
click at [407, 234] on p "Others" at bounding box center [405, 238] width 18 height 9
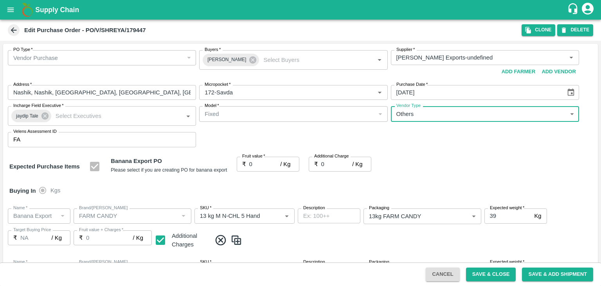
type input "OTHER"
click at [259, 166] on div at bounding box center [300, 143] width 601 height 286
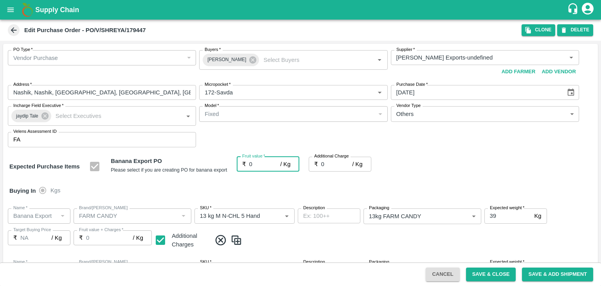
click at [256, 163] on input "0" at bounding box center [264, 164] width 31 height 15
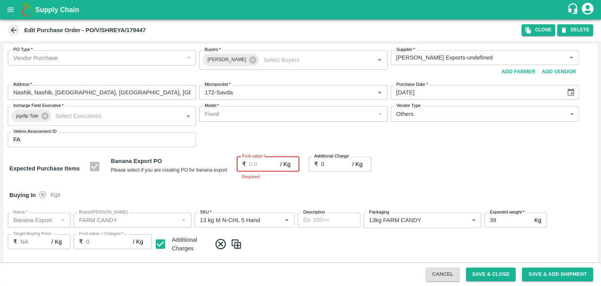
type input "1"
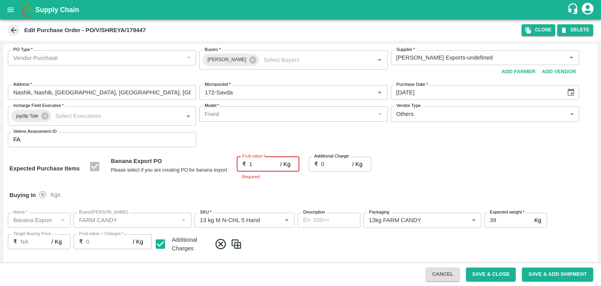
type input "1"
type input "18"
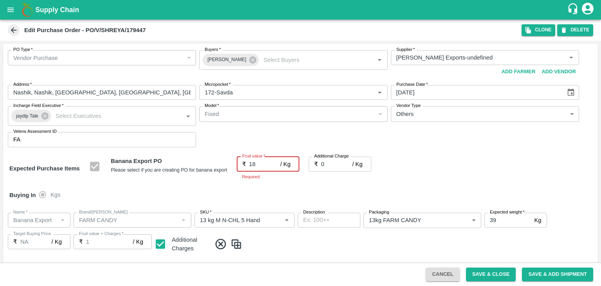
type input "18"
type input "18.5"
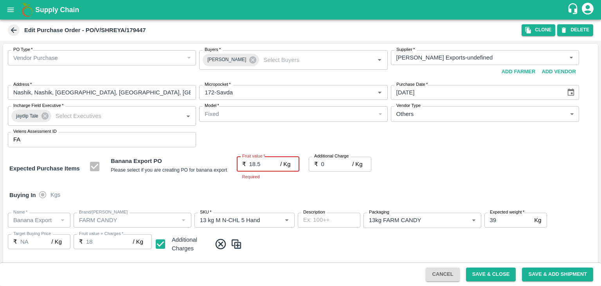
type input "18.5"
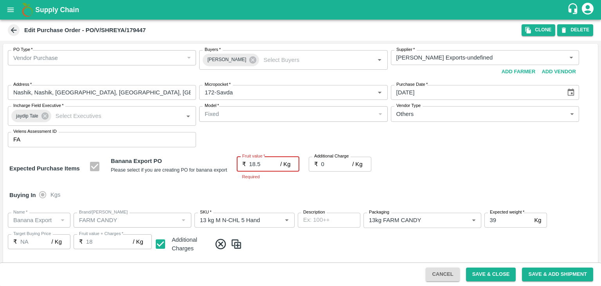
type input "18.5"
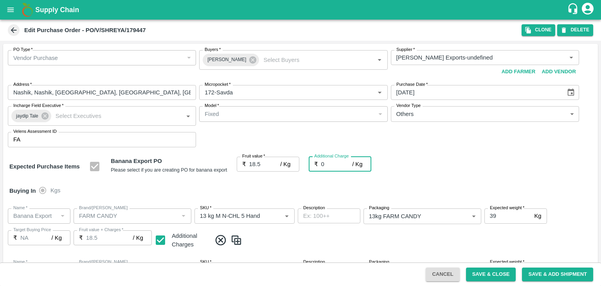
type input "2"
type input "20.5"
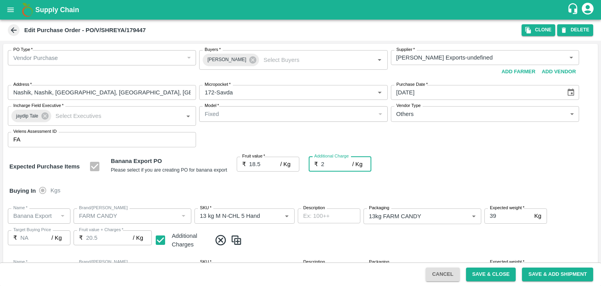
type input "2.7"
type input "21.2"
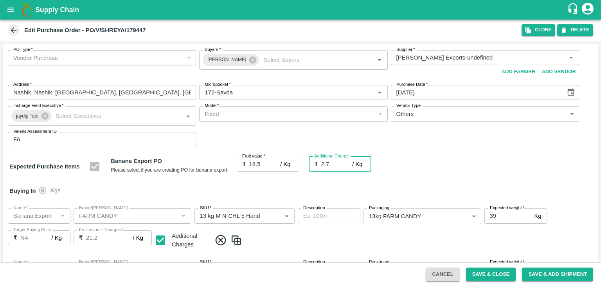
type input "2.75"
type input "21.25"
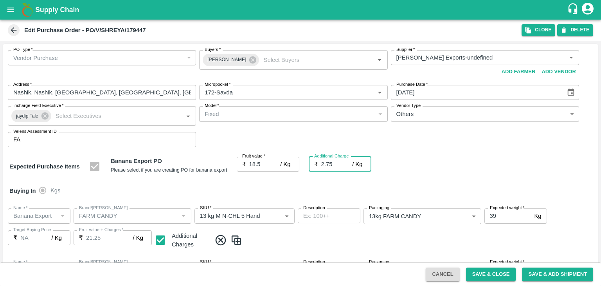
type input "2.75"
click at [272, 182] on div "Buying In Kgs" at bounding box center [300, 190] width 595 height 23
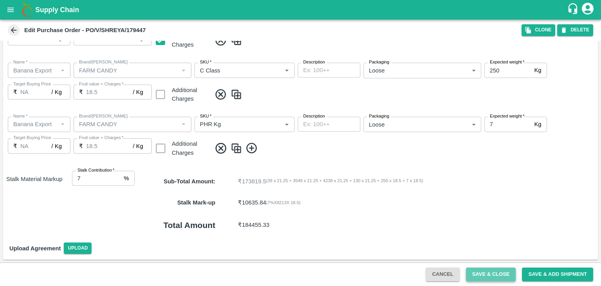
click at [494, 268] on button "Save & Close" at bounding box center [491, 274] width 50 height 14
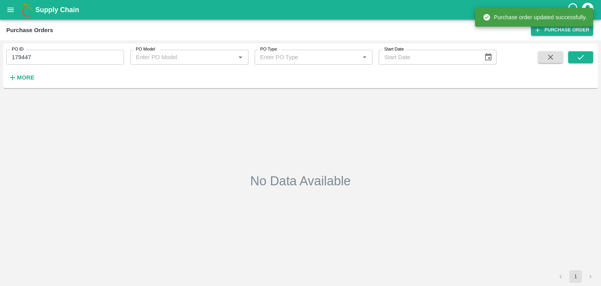
type input "179447"
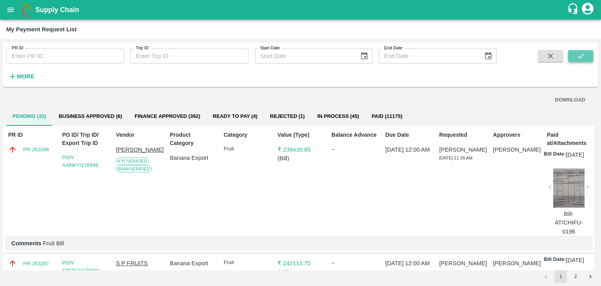
click at [582, 58] on icon "submit" at bounding box center [580, 56] width 9 height 9
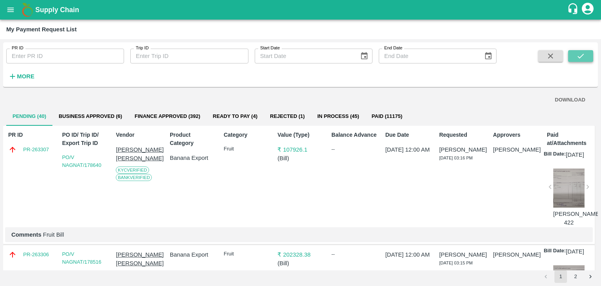
click at [586, 59] on button "submit" at bounding box center [580, 56] width 25 height 12
